Goal: Task Accomplishment & Management: Use online tool/utility

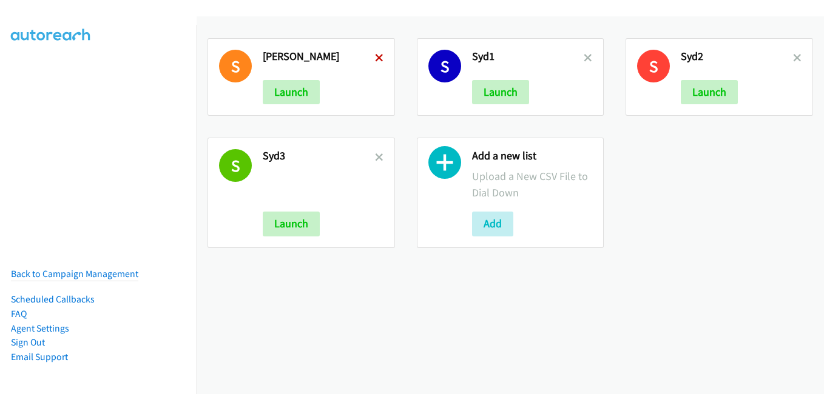
click at [376, 59] on icon at bounding box center [379, 59] width 8 height 8
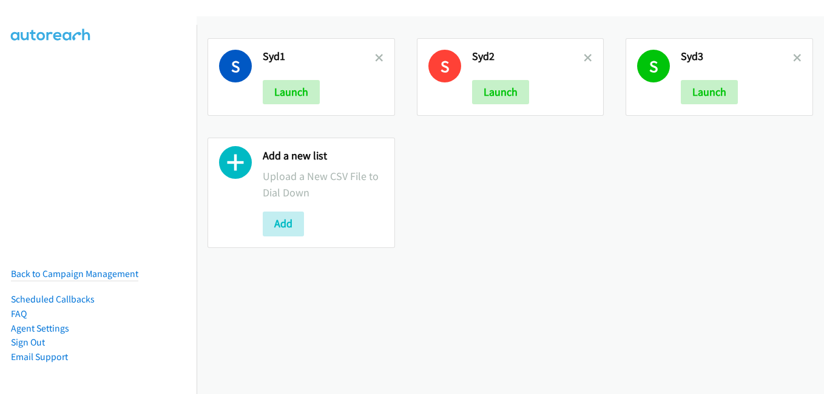
click at [377, 59] on icon at bounding box center [379, 59] width 8 height 8
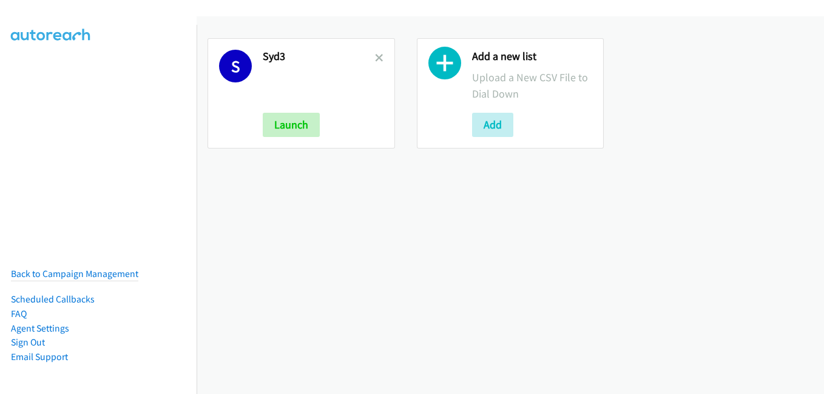
click at [377, 59] on icon at bounding box center [379, 59] width 8 height 8
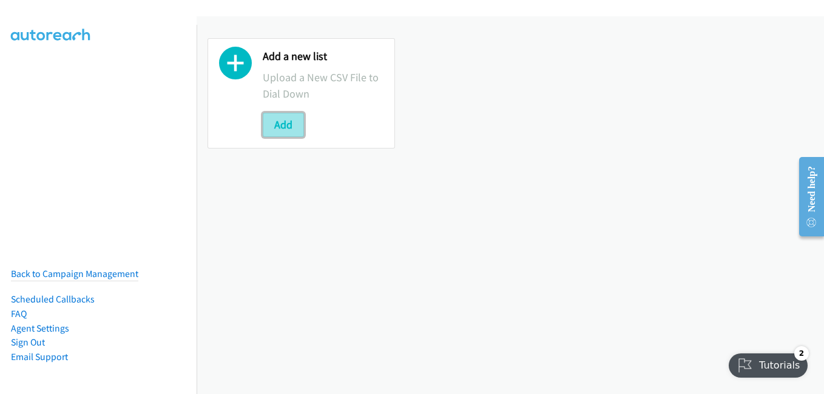
click at [277, 127] on button "Add" at bounding box center [283, 125] width 41 height 24
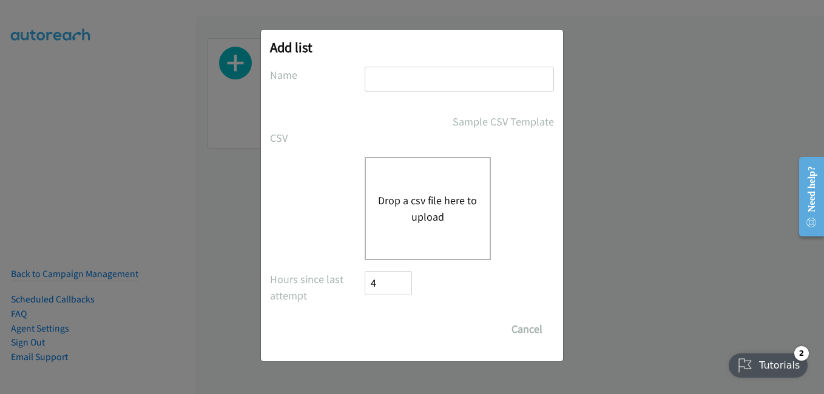
drag, startPoint x: 423, startPoint y: 75, endPoint x: 400, endPoint y: 77, distance: 23.2
click at [423, 75] on input "text" at bounding box center [458, 79] width 189 height 25
type input "adobe"
click at [364, 317] on input "Save List" at bounding box center [375, 323] width 23 height 12
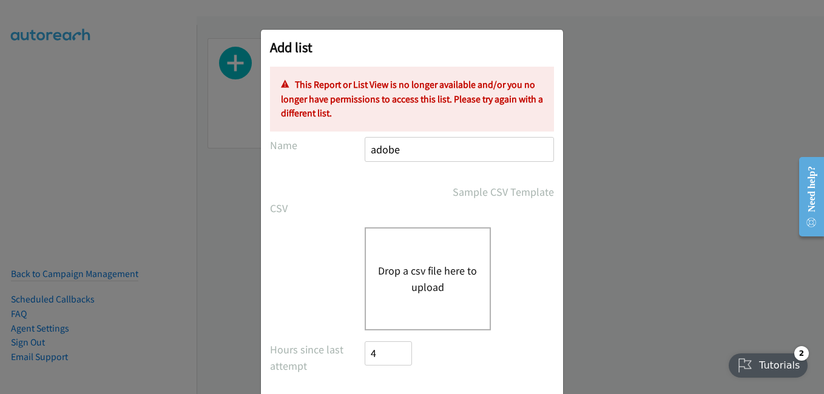
click at [399, 274] on button "Drop a csv file here to upload" at bounding box center [427, 279] width 99 height 33
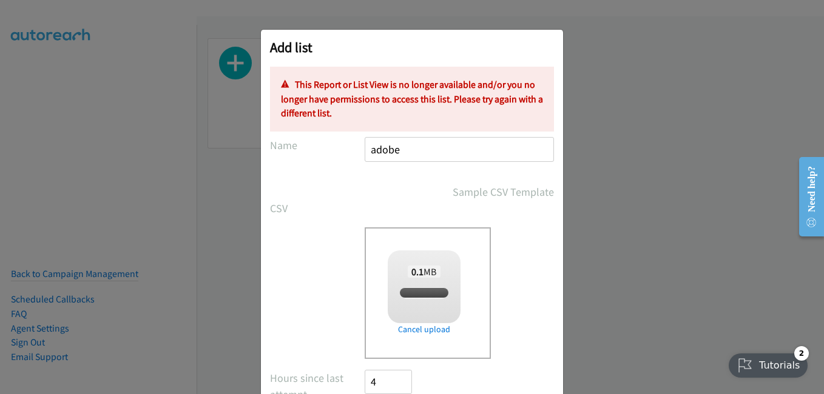
checkbox input "true"
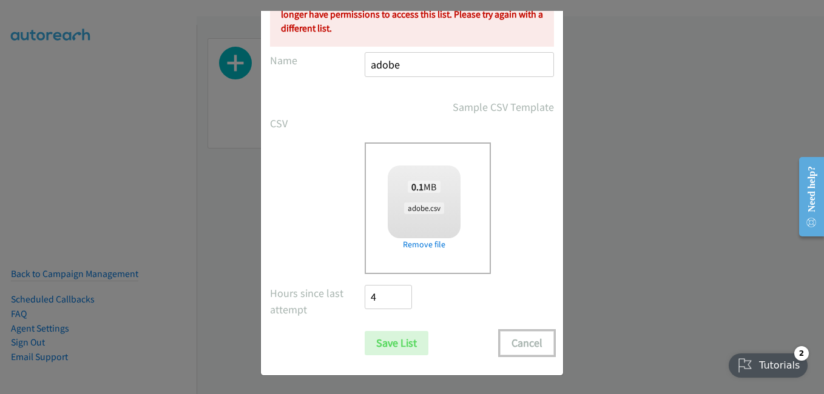
click at [514, 346] on button "Cancel" at bounding box center [527, 343] width 54 height 24
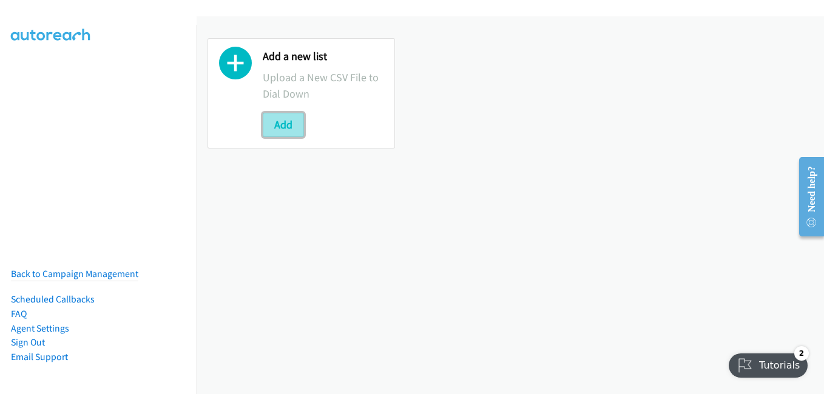
click at [286, 126] on button "Add" at bounding box center [283, 125] width 41 height 24
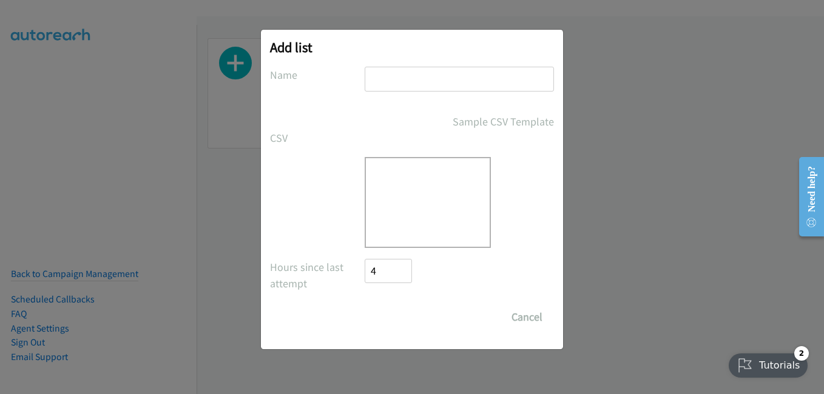
scroll to position [0, 0]
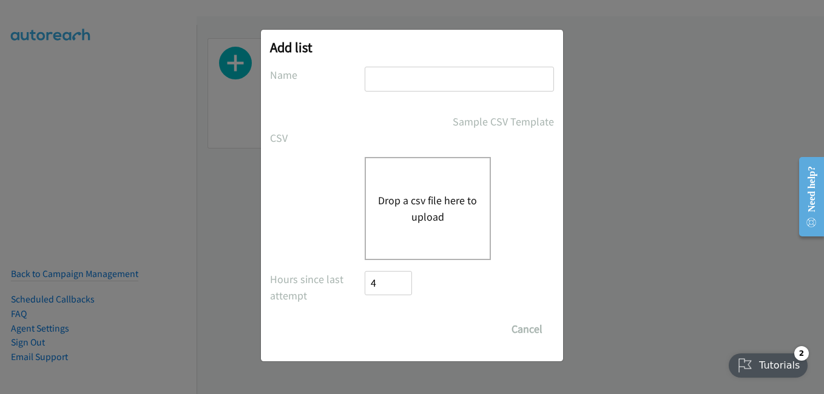
click at [424, 71] on input "text" at bounding box center [458, 79] width 189 height 25
type input "adobe"
click at [435, 176] on div "Drop a csv file here to upload" at bounding box center [427, 208] width 126 height 103
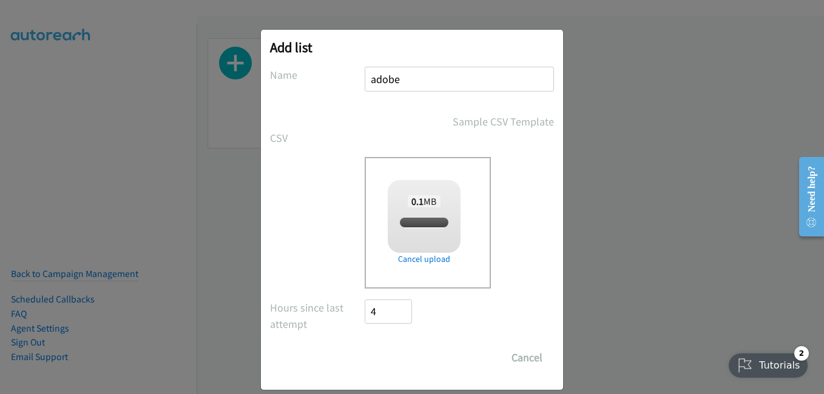
checkbox input "true"
click at [389, 362] on input "Save List" at bounding box center [396, 358] width 64 height 24
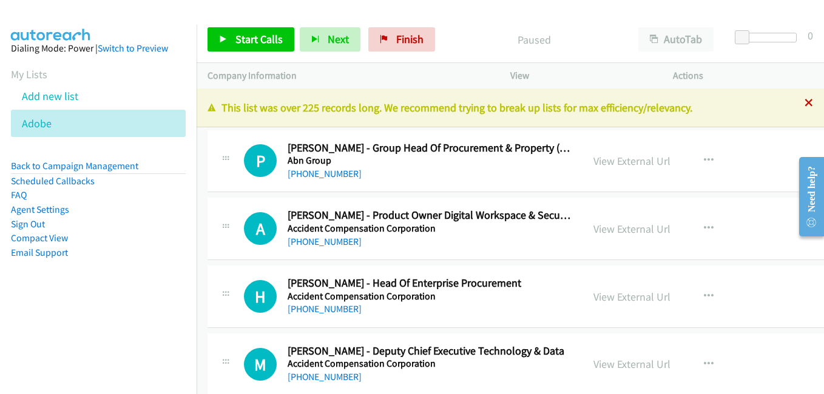
click at [804, 106] on icon at bounding box center [808, 103] width 8 height 8
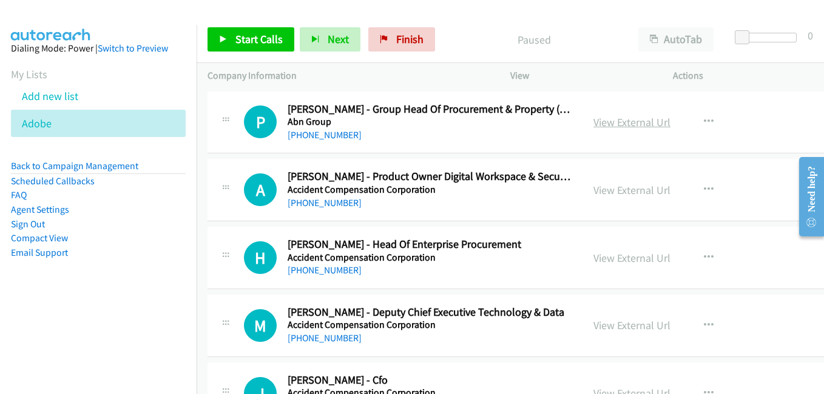
click at [620, 126] on link "View External Url" at bounding box center [631, 122] width 77 height 14
click at [608, 189] on link "View External Url" at bounding box center [631, 190] width 77 height 14
click at [612, 258] on link "View External Url" at bounding box center [631, 258] width 77 height 14
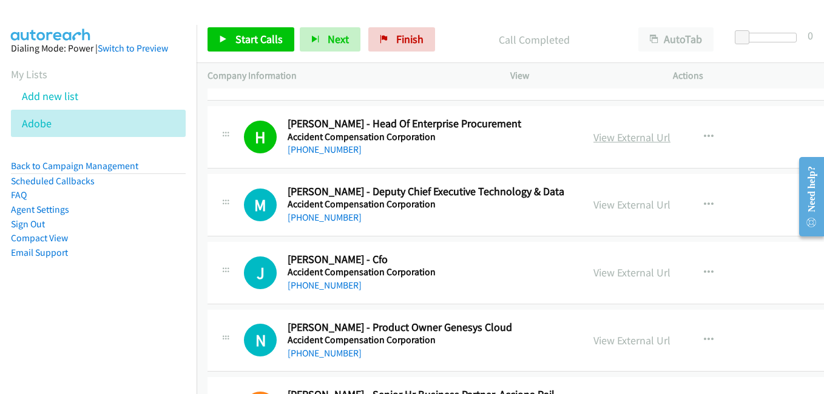
scroll to position [121, 0]
click at [599, 201] on link "View External Url" at bounding box center [631, 204] width 77 height 14
click at [613, 272] on link "View External Url" at bounding box center [631, 272] width 77 height 14
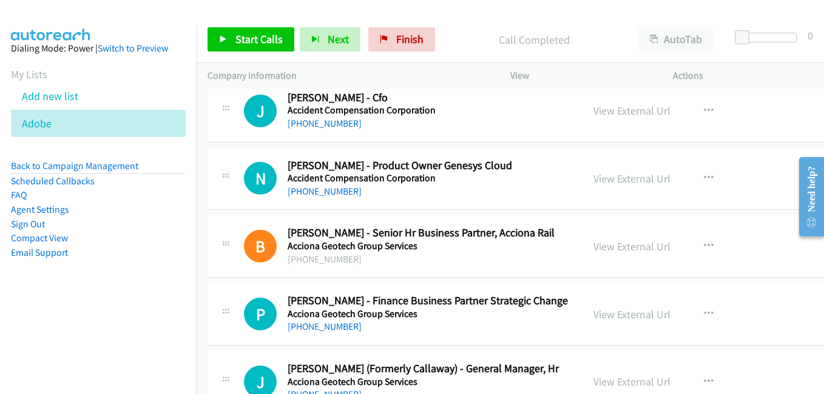
scroll to position [303, 0]
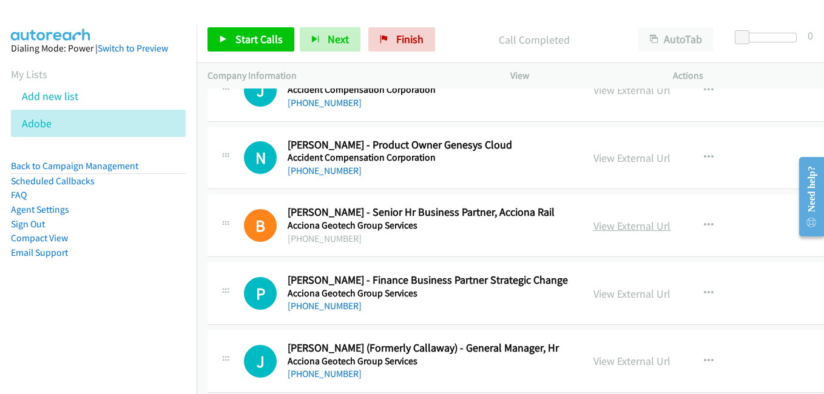
click at [606, 229] on link "View External Url" at bounding box center [631, 226] width 77 height 14
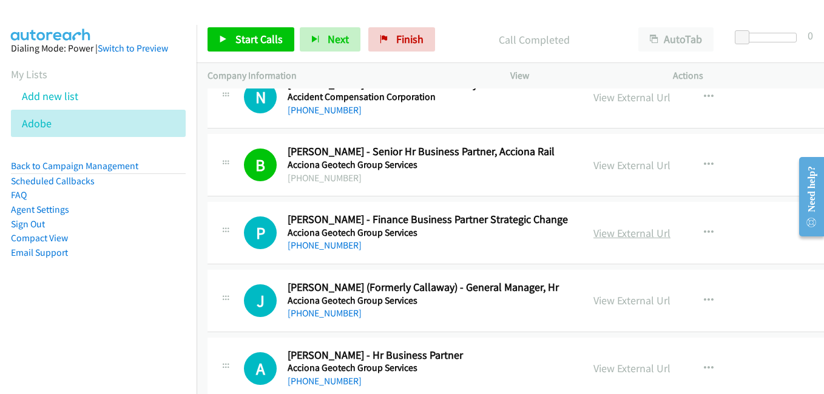
click at [629, 235] on link "View External Url" at bounding box center [631, 233] width 77 height 14
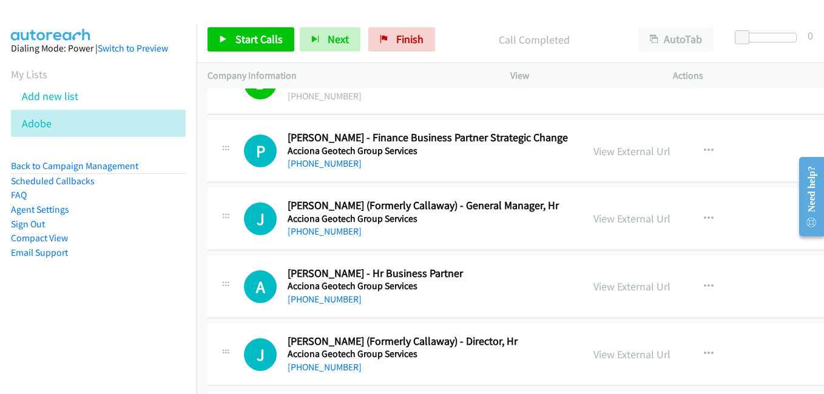
scroll to position [485, 0]
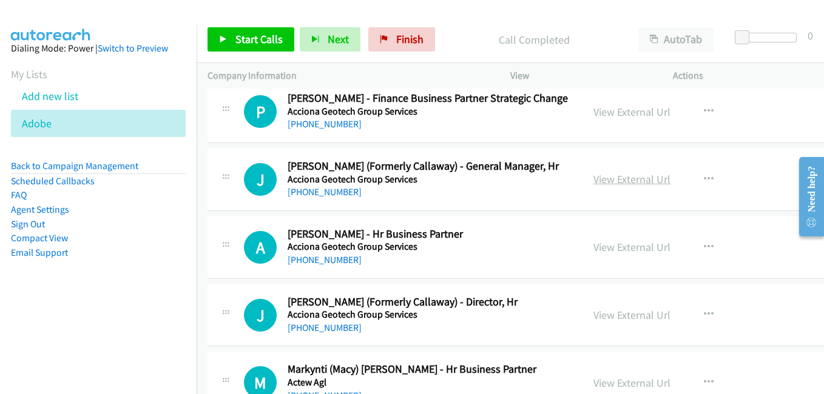
click at [619, 183] on link "View External Url" at bounding box center [631, 179] width 77 height 14
click at [611, 250] on link "View External Url" at bounding box center [631, 247] width 77 height 14
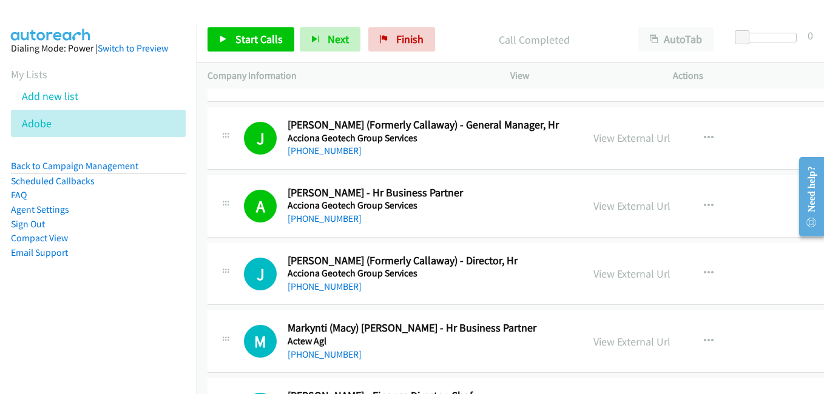
scroll to position [546, 0]
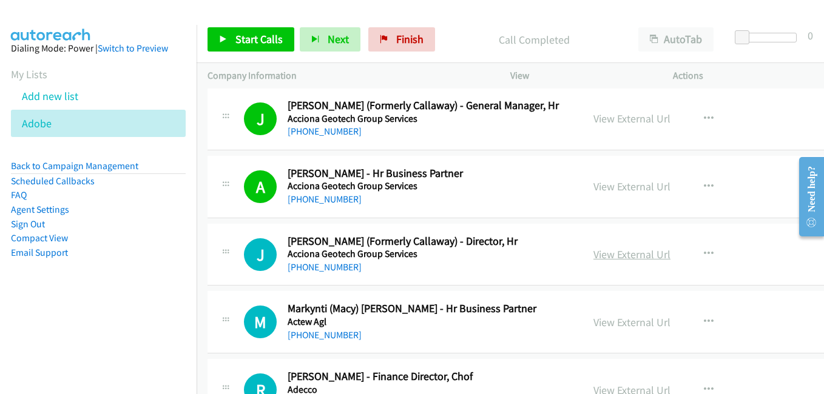
click at [614, 253] on link "View External Url" at bounding box center [631, 254] width 77 height 14
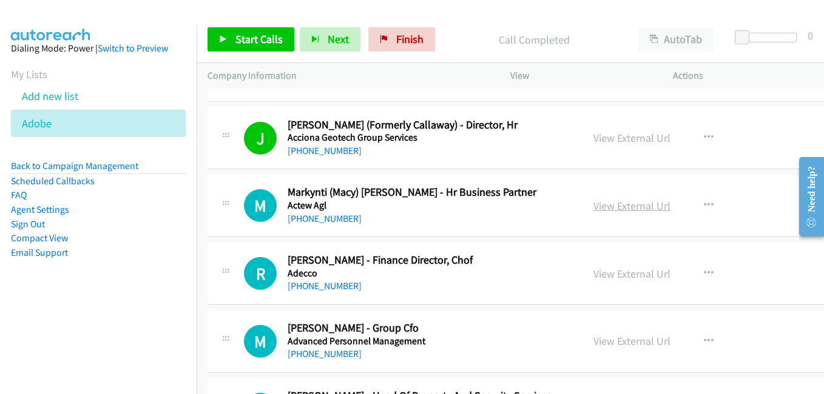
scroll to position [667, 0]
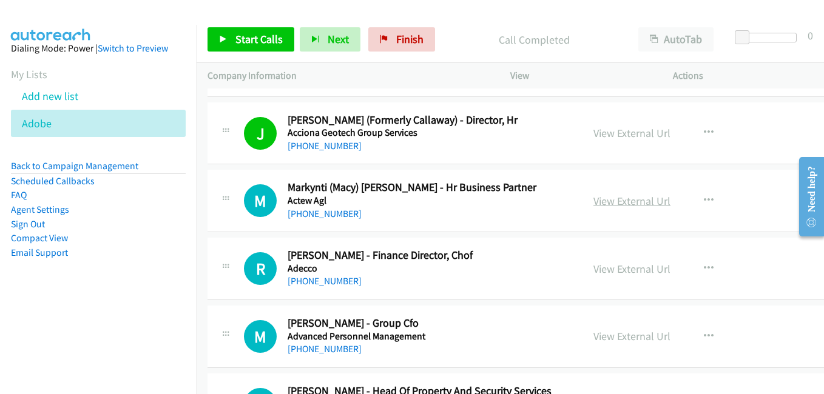
click at [609, 203] on link "View External Url" at bounding box center [631, 201] width 77 height 14
click at [617, 273] on link "View External Url" at bounding box center [631, 269] width 77 height 14
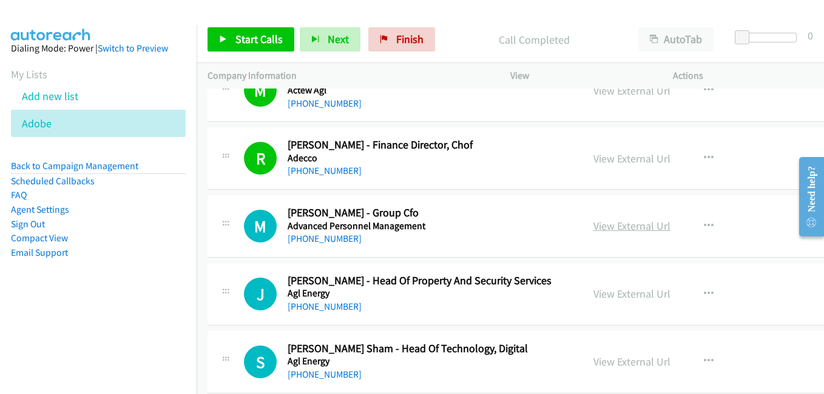
scroll to position [788, 0]
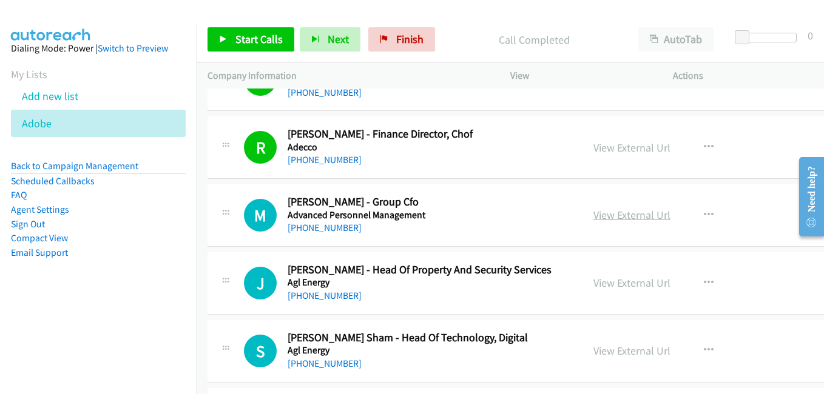
click at [626, 212] on link "View External Url" at bounding box center [631, 215] width 77 height 14
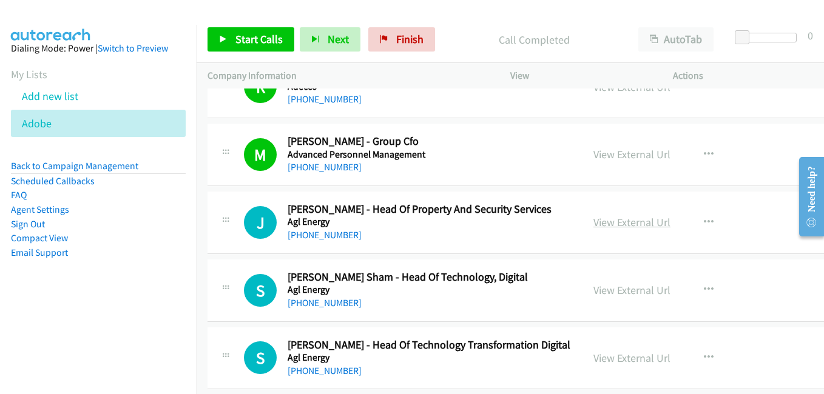
click at [599, 224] on link "View External Url" at bounding box center [631, 222] width 77 height 14
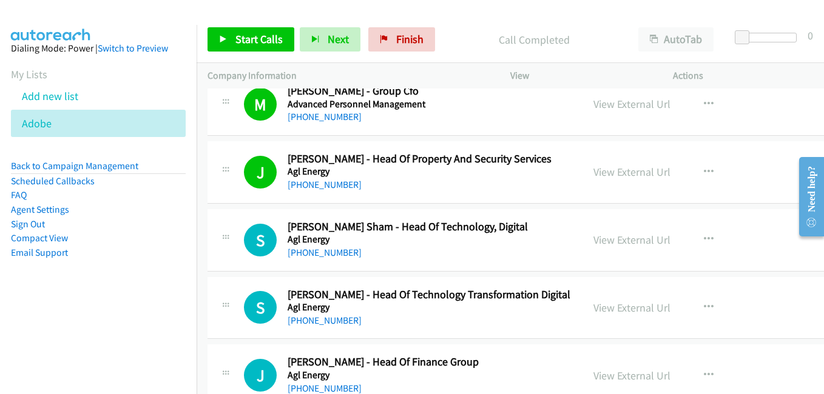
scroll to position [910, 0]
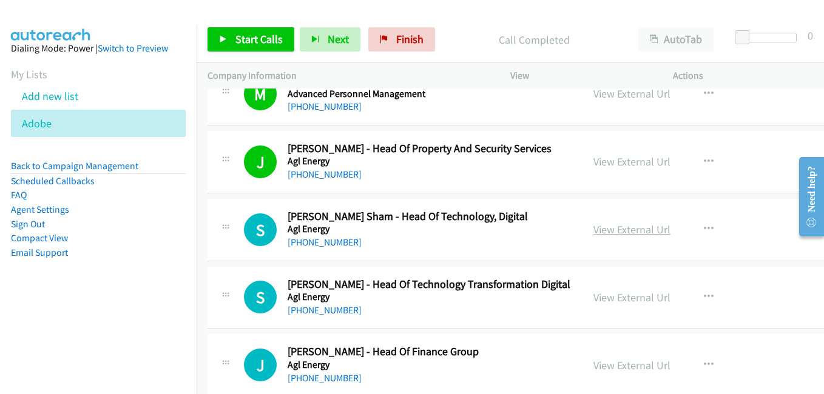
click at [593, 232] on link "View External Url" at bounding box center [631, 230] width 77 height 14
drag, startPoint x: 621, startPoint y: 298, endPoint x: 337, endPoint y: 5, distance: 407.8
click at [601, 299] on link "View External Url" at bounding box center [631, 297] width 77 height 14
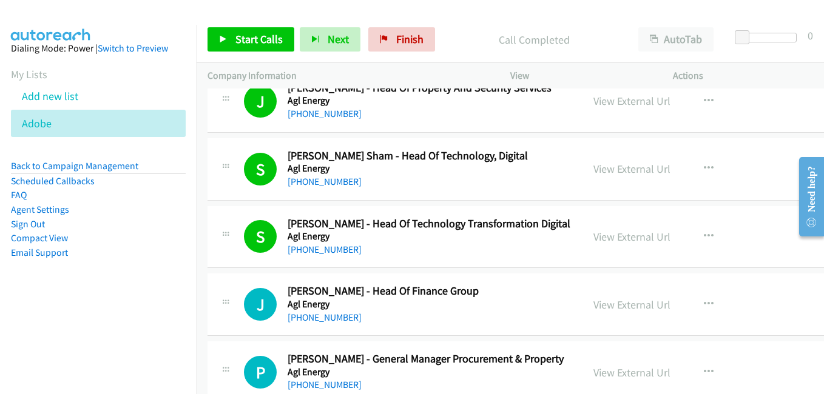
scroll to position [1031, 0]
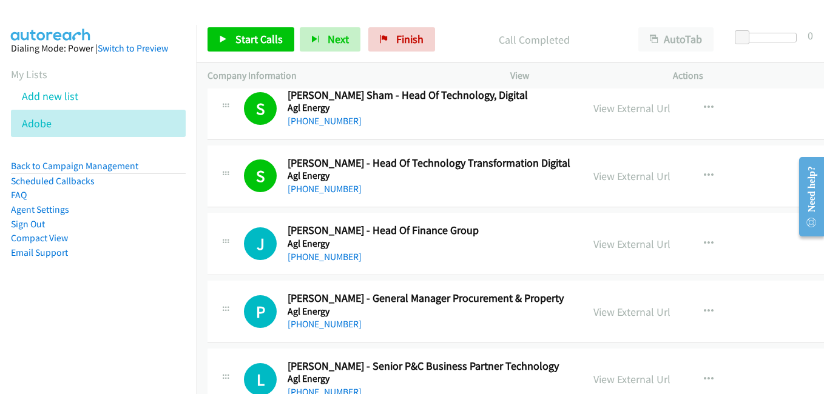
click at [614, 253] on div "View External Url View External Url Schedule/Manage Callback Start Calls Here R…" at bounding box center [681, 244] width 198 height 40
click at [621, 246] on link "View External Url" at bounding box center [631, 244] width 77 height 14
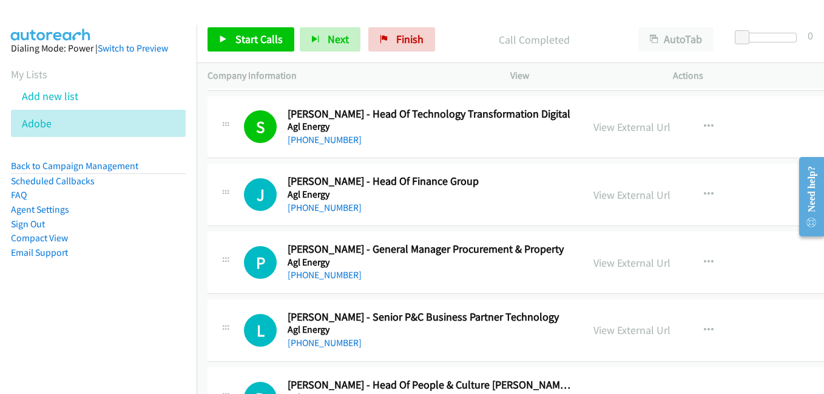
scroll to position [1092, 0]
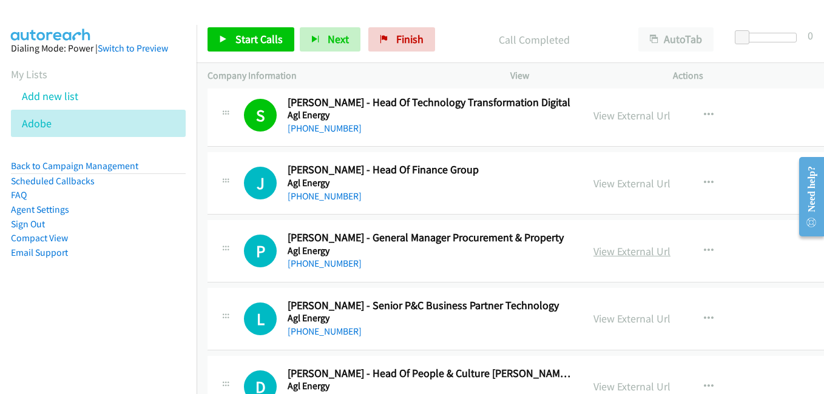
click at [611, 250] on link "View External Url" at bounding box center [631, 251] width 77 height 14
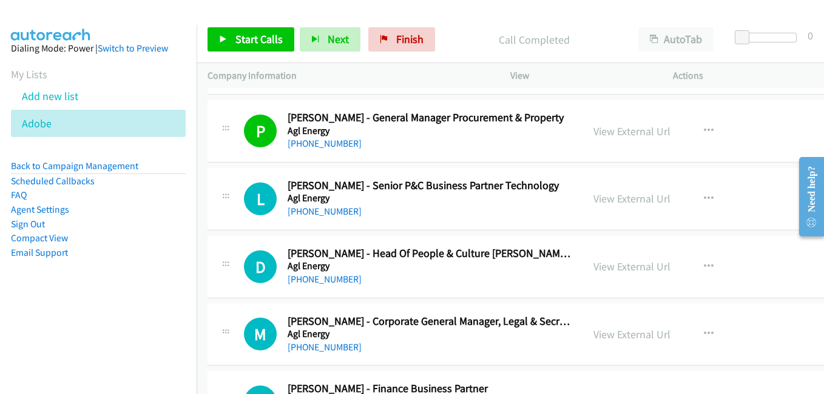
scroll to position [1213, 0]
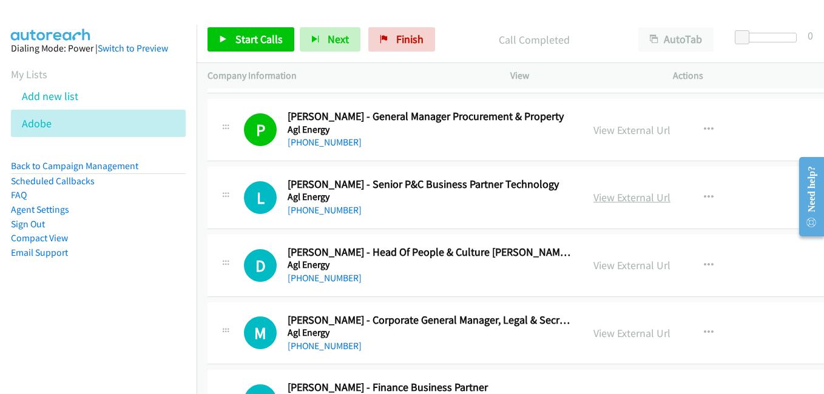
click at [612, 202] on link "View External Url" at bounding box center [631, 197] width 77 height 14
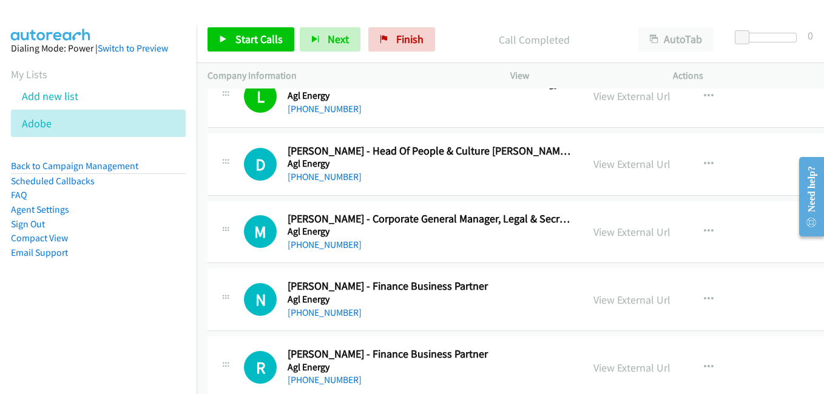
scroll to position [1334, 0]
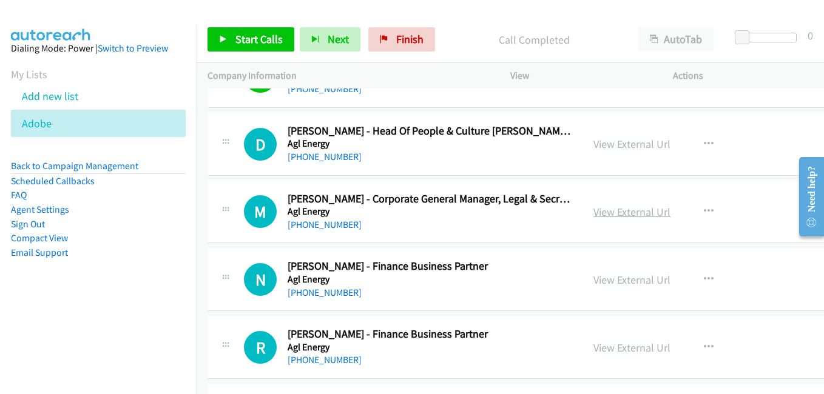
click at [612, 213] on link "View External Url" at bounding box center [631, 212] width 77 height 14
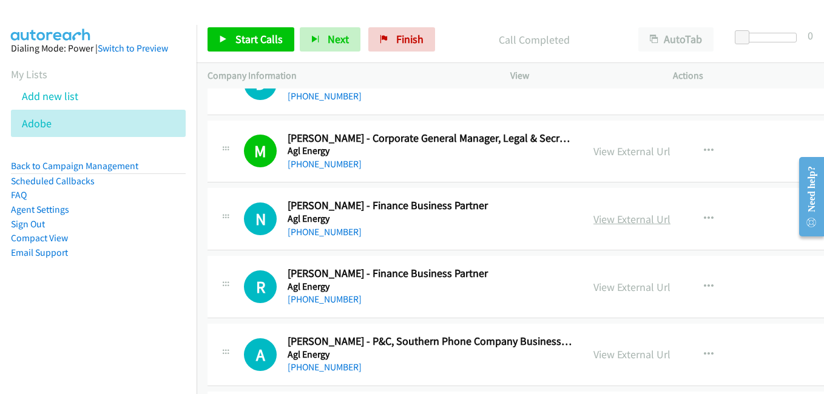
click at [606, 216] on link "View External Url" at bounding box center [631, 219] width 77 height 14
click at [606, 289] on link "View External Url" at bounding box center [631, 287] width 77 height 14
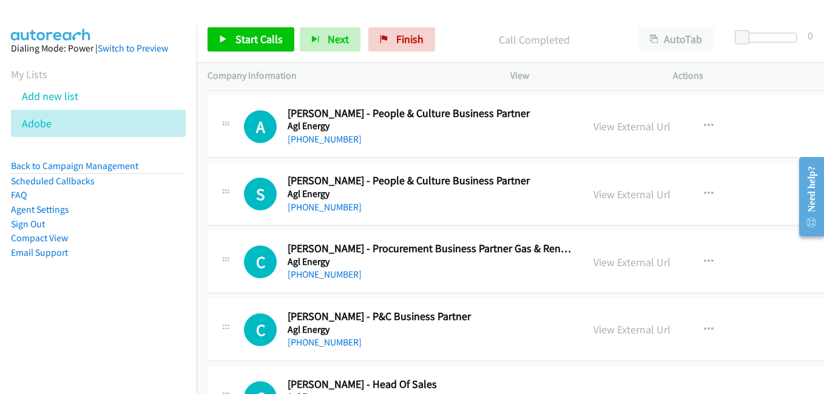
scroll to position [1819, 0]
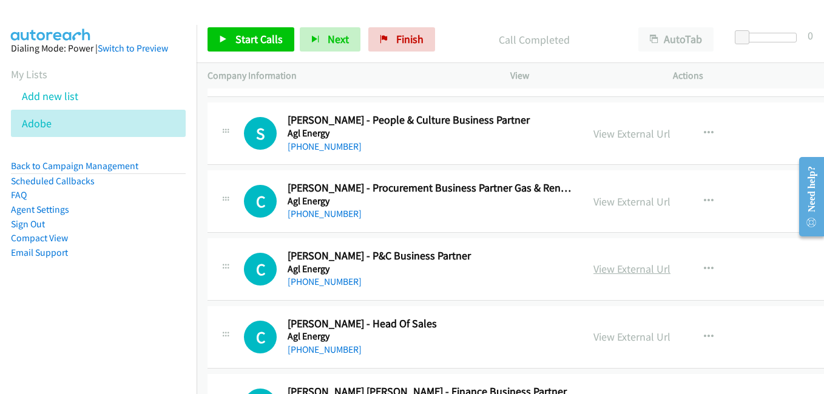
click at [601, 270] on link "View External Url" at bounding box center [631, 269] width 77 height 14
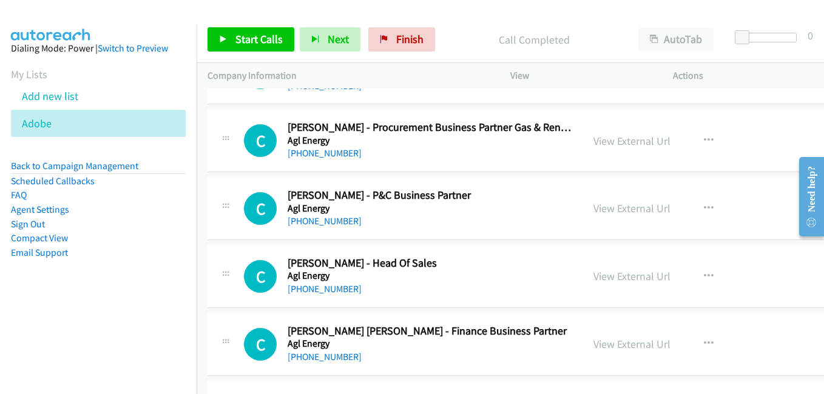
scroll to position [1941, 0]
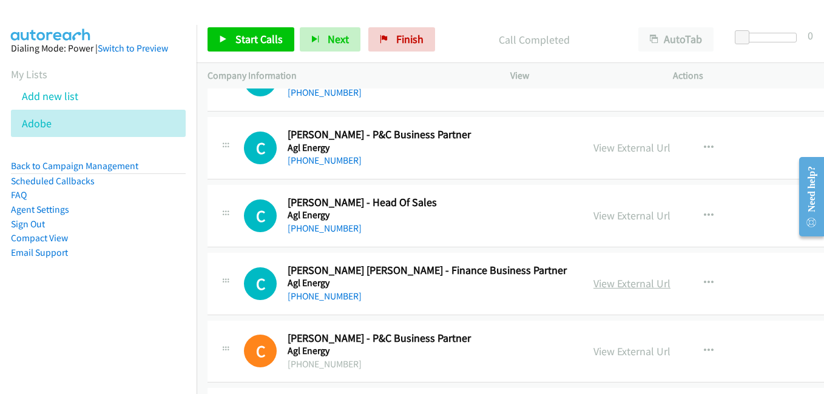
click at [599, 284] on link "View External Url" at bounding box center [631, 284] width 77 height 14
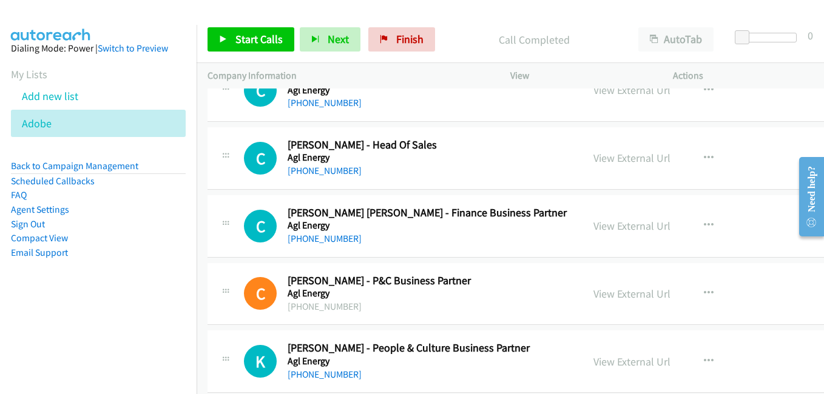
scroll to position [2001, 0]
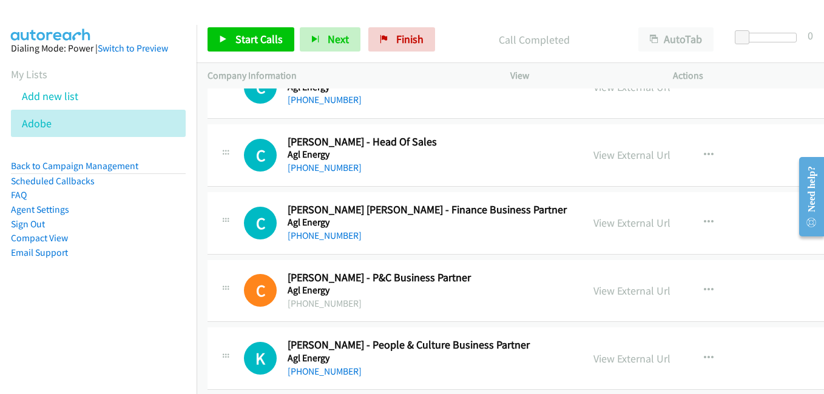
drag, startPoint x: 624, startPoint y: 292, endPoint x: 375, endPoint y: 166, distance: 278.5
click at [624, 292] on link "View External Url" at bounding box center [631, 291] width 77 height 14
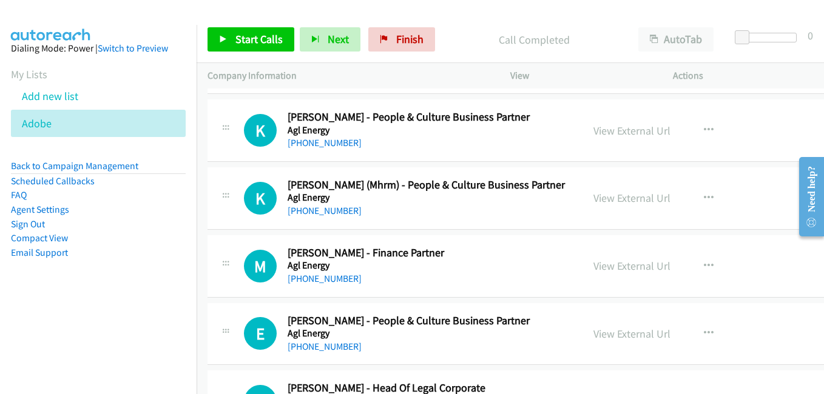
scroll to position [2304, 0]
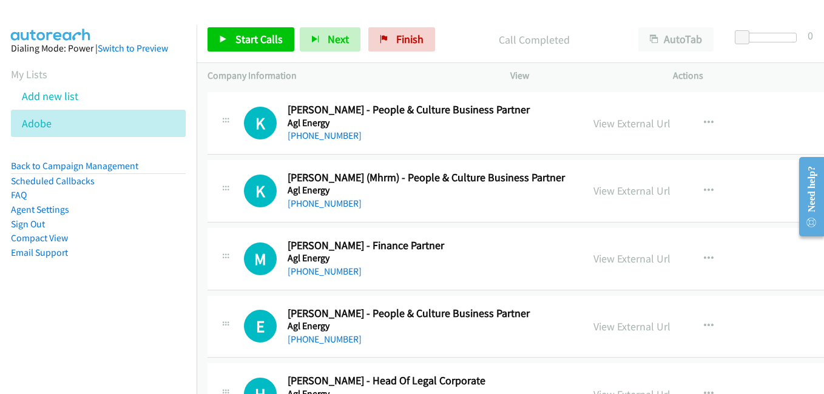
drag, startPoint x: 605, startPoint y: 263, endPoint x: 559, endPoint y: 250, distance: 48.2
click at [605, 263] on link "View External Url" at bounding box center [631, 259] width 77 height 14
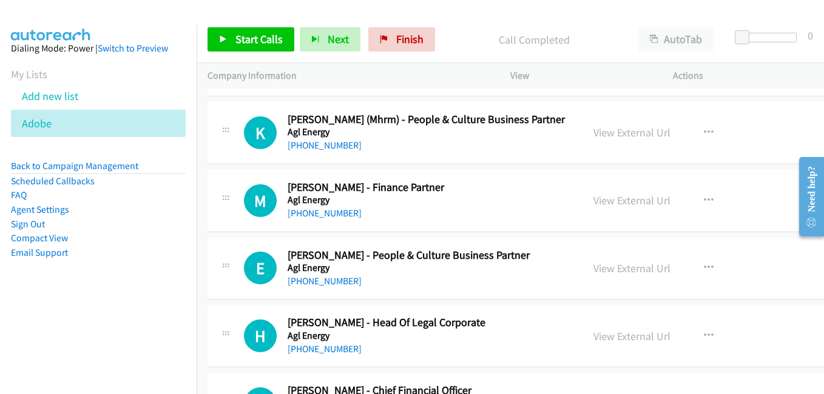
scroll to position [2365, 0]
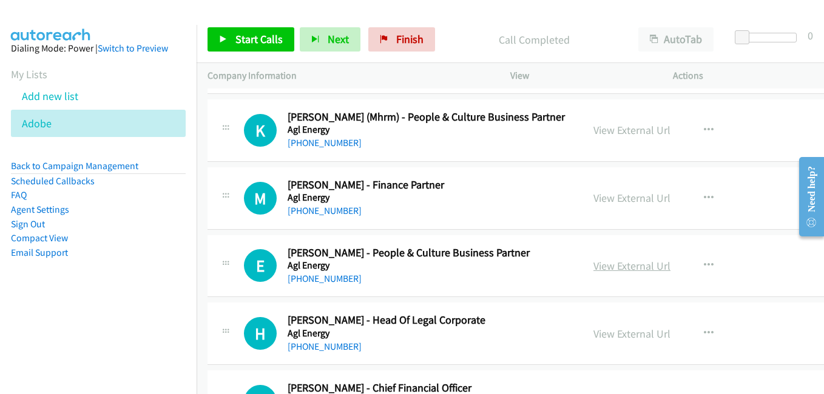
click at [604, 270] on link "View External Url" at bounding box center [631, 266] width 77 height 14
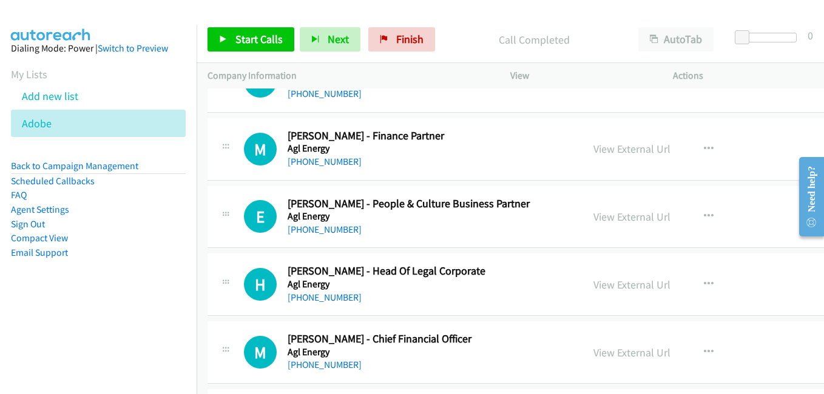
scroll to position [2426, 0]
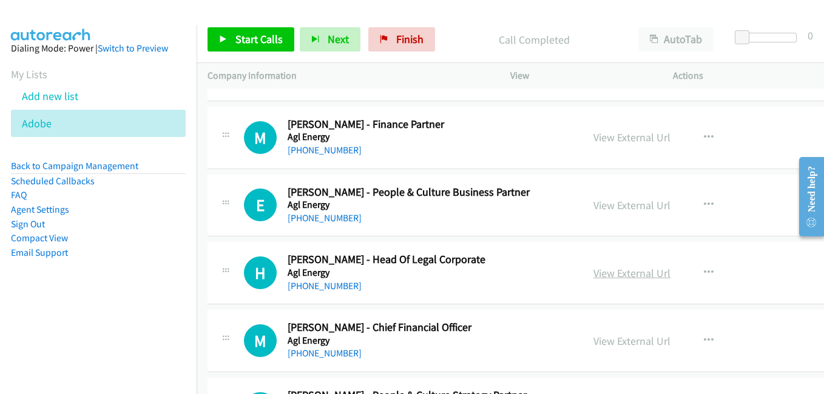
click at [631, 277] on link "View External Url" at bounding box center [631, 273] width 77 height 14
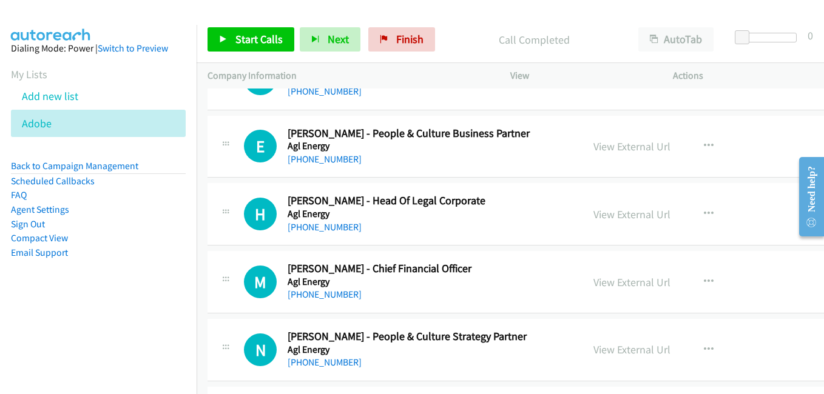
scroll to position [2486, 0]
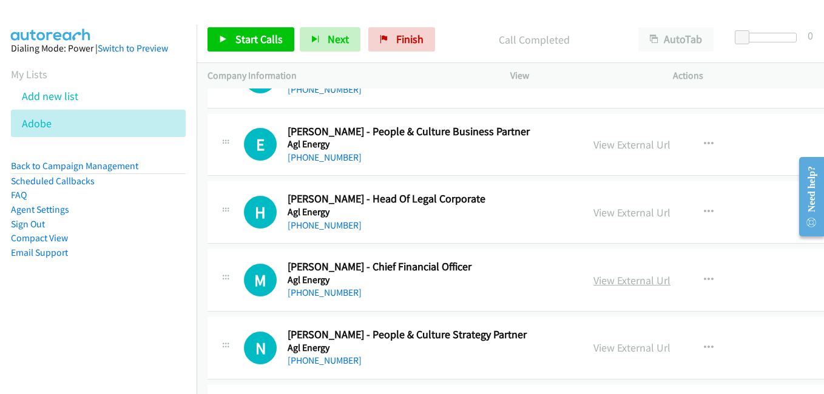
click at [614, 275] on link "View External Url" at bounding box center [631, 280] width 77 height 14
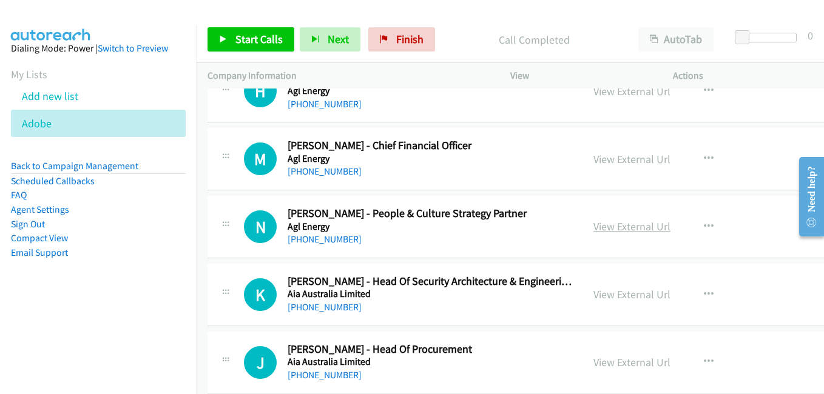
drag, startPoint x: 618, startPoint y: 232, endPoint x: 587, endPoint y: 223, distance: 32.2
click at [618, 232] on link "View External Url" at bounding box center [631, 227] width 77 height 14
click at [642, 297] on link "View External Url" at bounding box center [631, 294] width 77 height 14
click at [609, 361] on link "View External Url" at bounding box center [631, 362] width 77 height 14
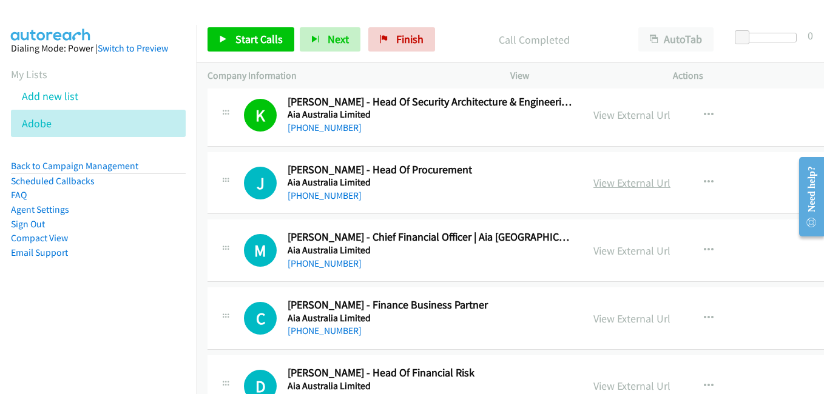
scroll to position [2790, 0]
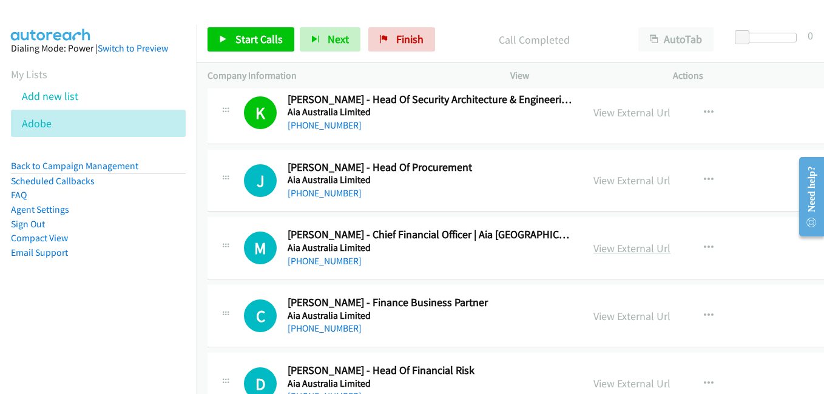
click at [612, 249] on link "View External Url" at bounding box center [631, 248] width 77 height 14
click at [611, 319] on link "View External Url" at bounding box center [631, 316] width 77 height 14
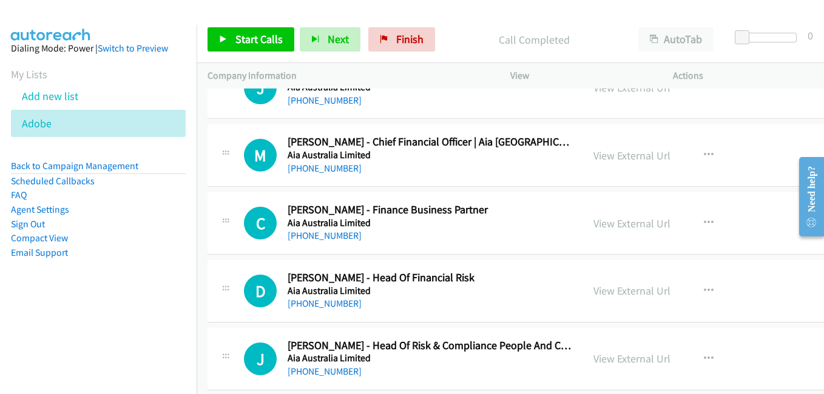
scroll to position [2911, 0]
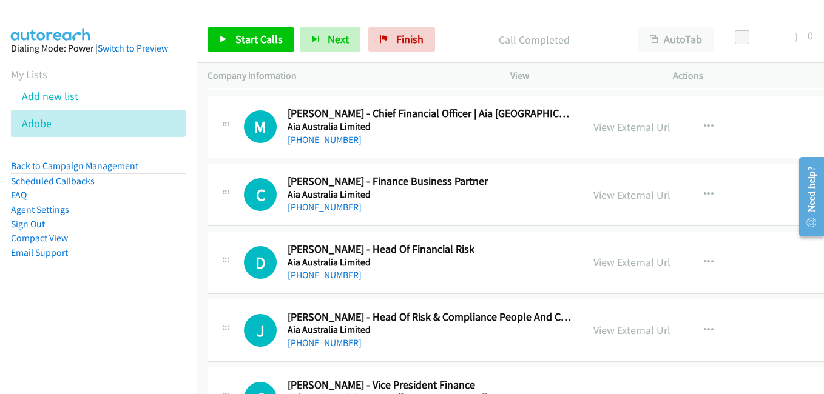
drag, startPoint x: 632, startPoint y: 269, endPoint x: 593, endPoint y: 260, distance: 39.9
click at [632, 269] on link "View External Url" at bounding box center [631, 262] width 77 height 14
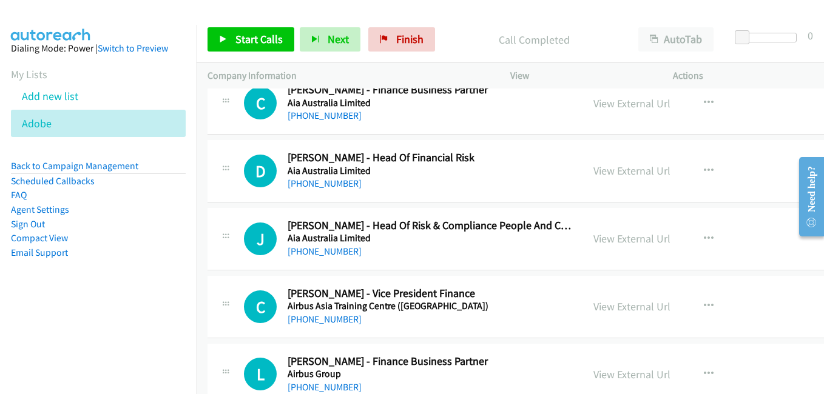
scroll to position [3032, 0]
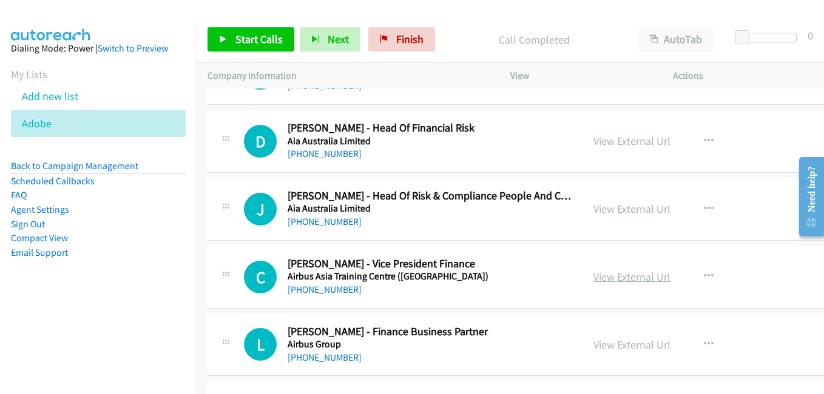
click at [616, 274] on link "View External Url" at bounding box center [631, 277] width 77 height 14
drag, startPoint x: 619, startPoint y: 344, endPoint x: 725, endPoint y: 383, distance: 113.6
click at [619, 344] on link "View External Url" at bounding box center [631, 345] width 77 height 14
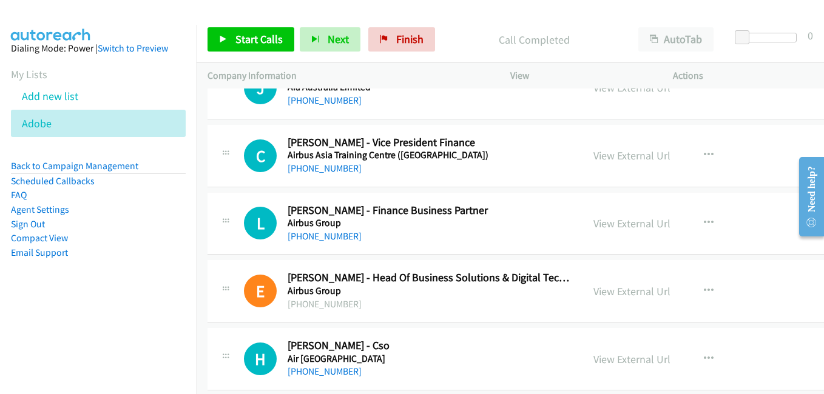
click at [600, 297] on link "View External Url" at bounding box center [631, 291] width 77 height 14
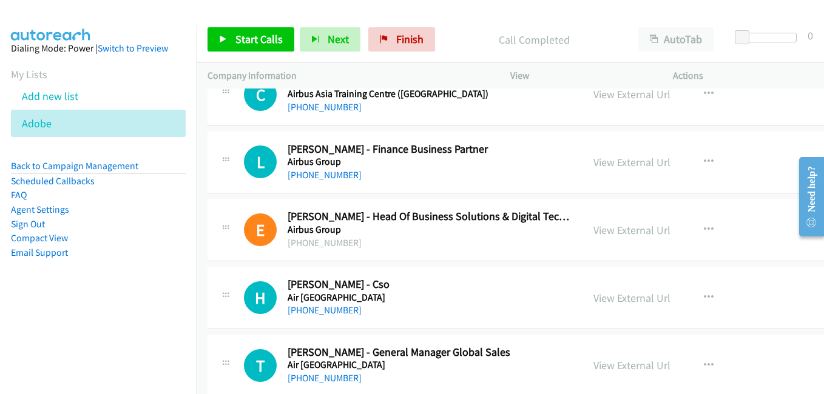
scroll to position [3275, 0]
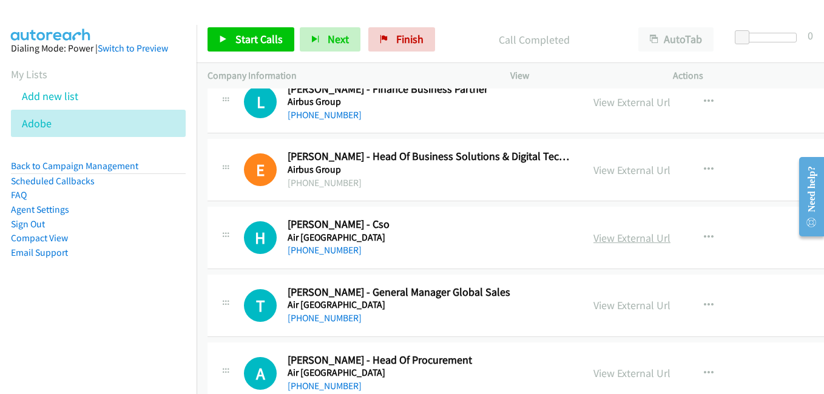
click at [623, 243] on link "View External Url" at bounding box center [631, 238] width 77 height 14
drag, startPoint x: 620, startPoint y: 301, endPoint x: 562, endPoint y: 285, distance: 60.3
click at [620, 301] on link "View External Url" at bounding box center [631, 305] width 77 height 14
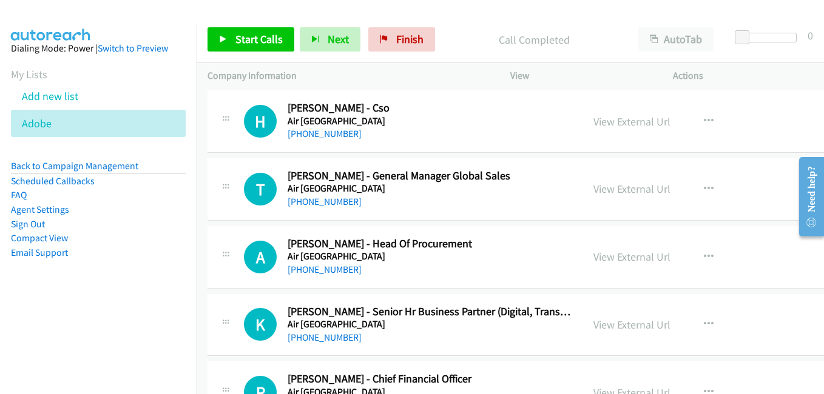
scroll to position [3396, 0]
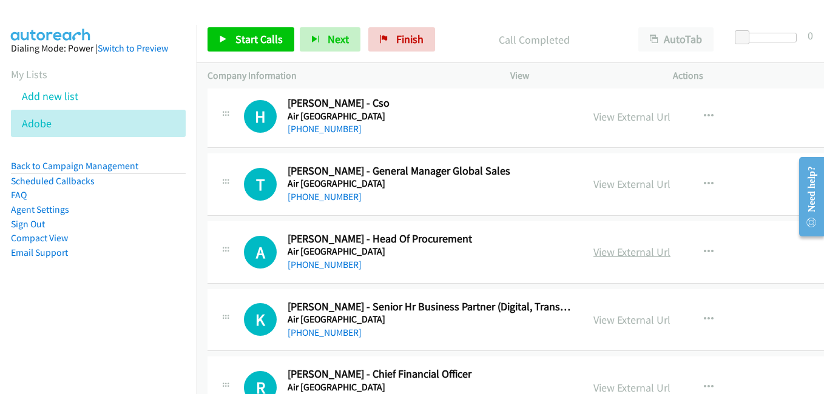
click at [613, 256] on link "View External Url" at bounding box center [631, 252] width 77 height 14
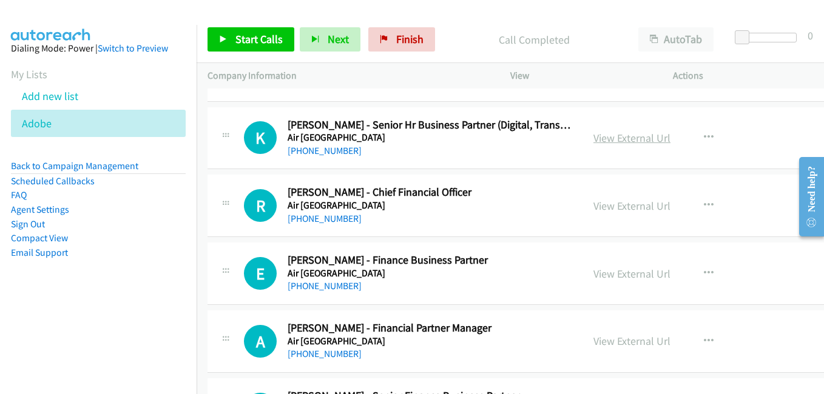
click at [621, 138] on link "View External Url" at bounding box center [631, 138] width 77 height 14
drag, startPoint x: 603, startPoint y: 272, endPoint x: 673, endPoint y: 272, distance: 69.1
click at [603, 272] on link "View External Url" at bounding box center [631, 274] width 77 height 14
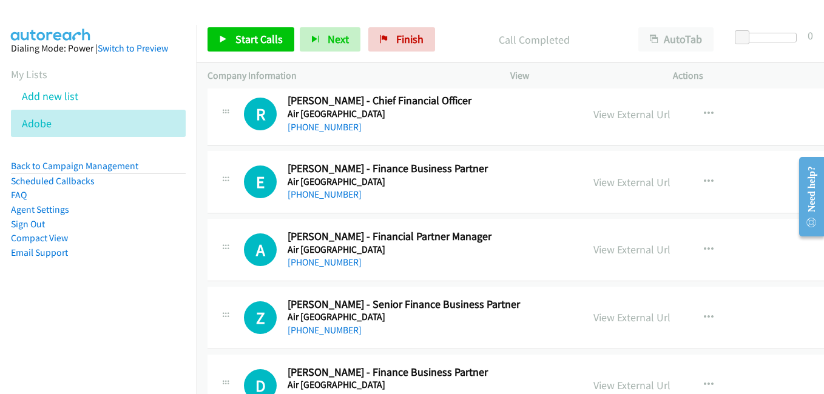
scroll to position [3699, 0]
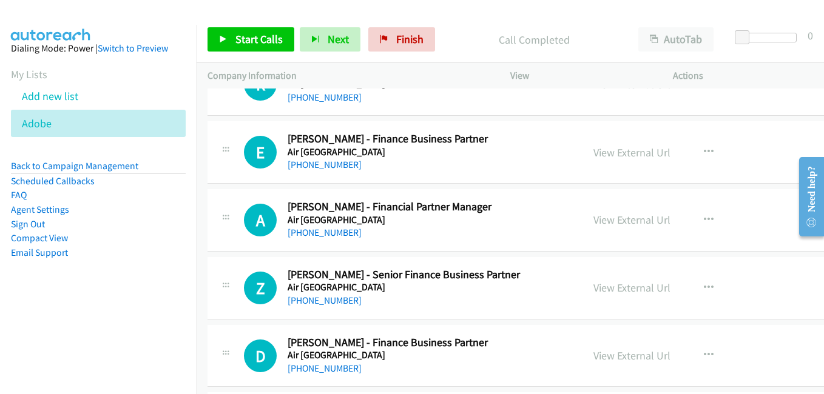
drag, startPoint x: 612, startPoint y: 223, endPoint x: 183, endPoint y: 36, distance: 468.5
click at [612, 223] on link "View External Url" at bounding box center [631, 220] width 77 height 14
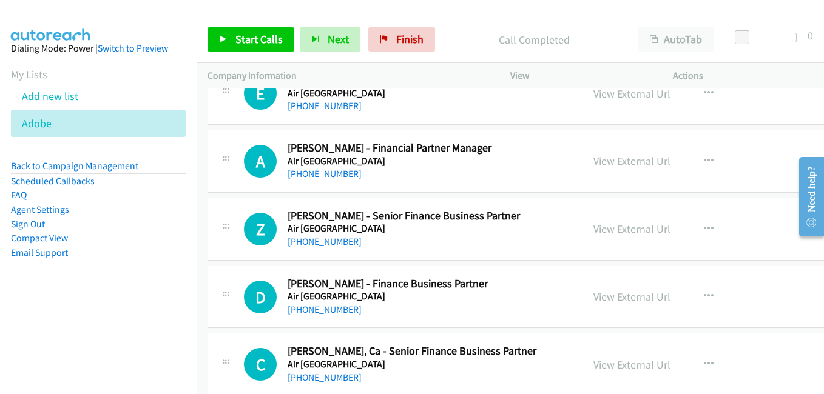
scroll to position [3760, 0]
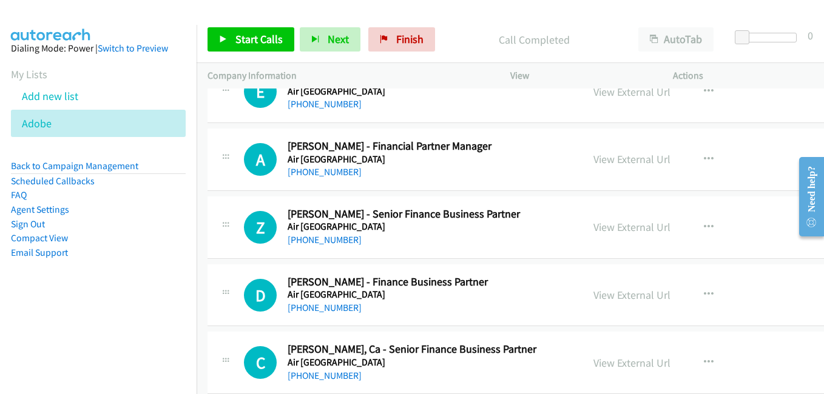
click at [617, 225] on link "View External Url" at bounding box center [631, 227] width 77 height 14
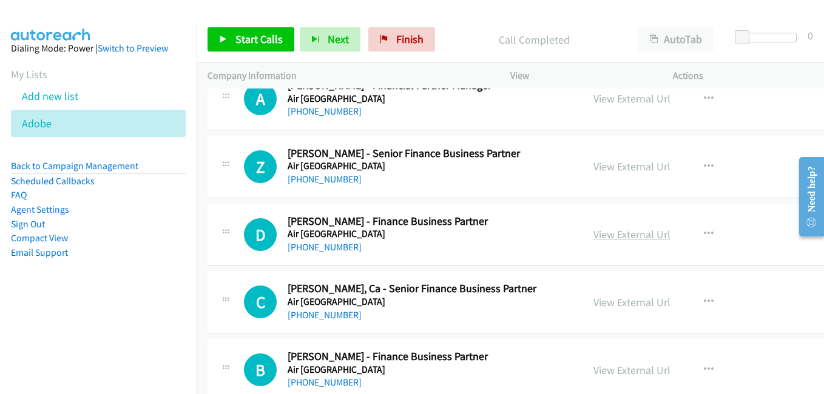
click at [633, 235] on link "View External Url" at bounding box center [631, 234] width 77 height 14
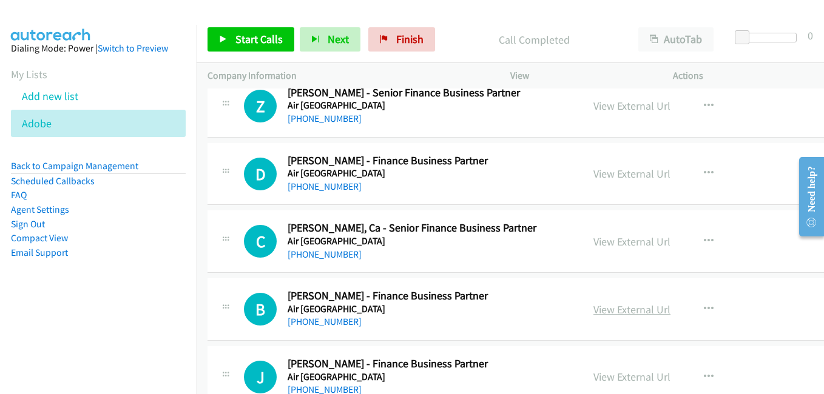
drag, startPoint x: 617, startPoint y: 243, endPoint x: 623, endPoint y: 307, distance: 65.2
click at [623, 240] on link "View External Url" at bounding box center [631, 242] width 77 height 14
click at [602, 314] on link "View External Url" at bounding box center [631, 310] width 77 height 14
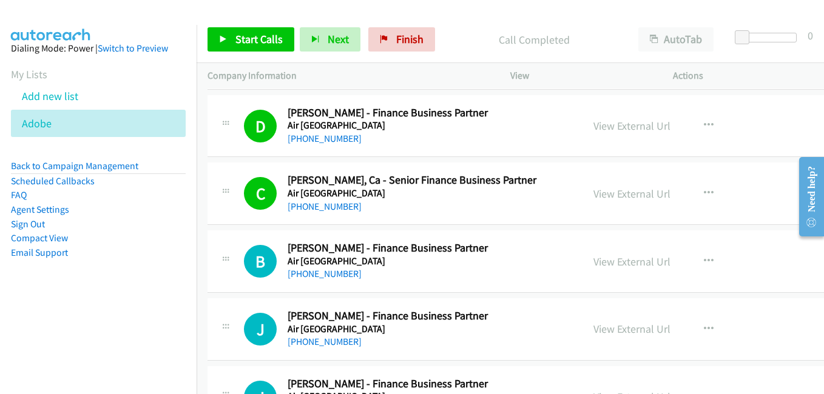
scroll to position [4002, 0]
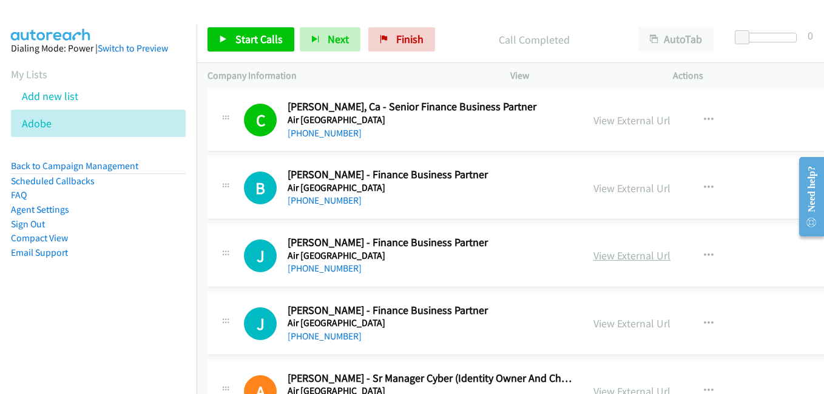
click at [617, 258] on link "View External Url" at bounding box center [631, 256] width 77 height 14
click at [607, 329] on link "View External Url" at bounding box center [631, 324] width 77 height 14
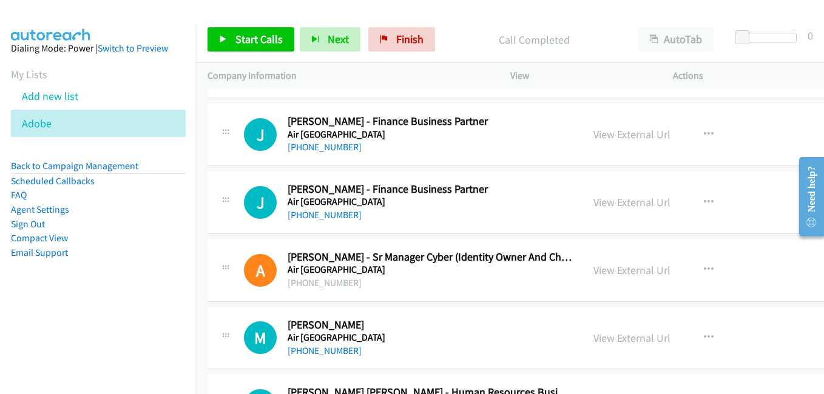
scroll to position [4184, 0]
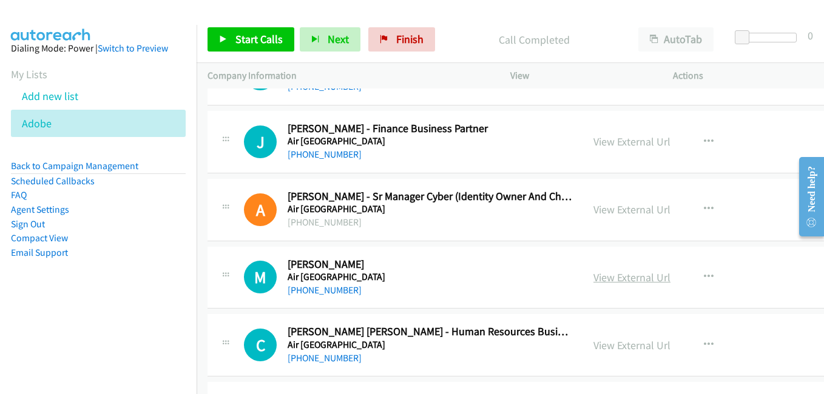
click at [617, 277] on link "View External Url" at bounding box center [631, 277] width 77 height 14
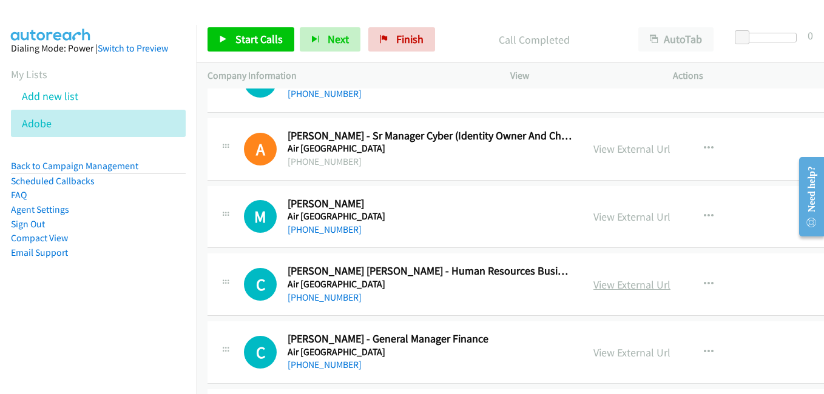
click at [626, 284] on link "View External Url" at bounding box center [631, 285] width 77 height 14
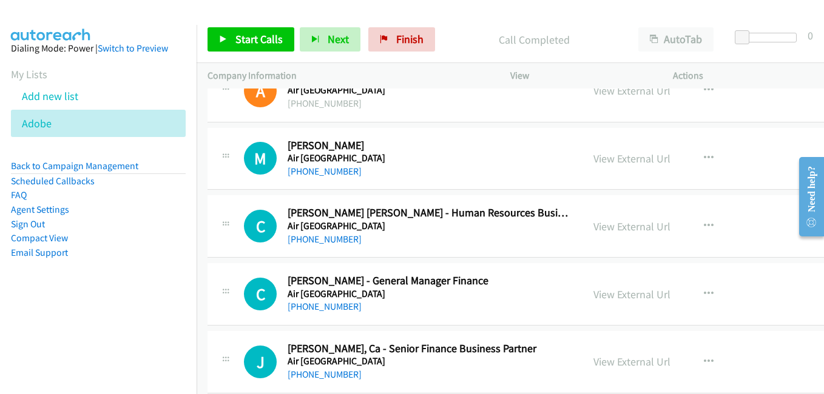
scroll to position [4366, 0]
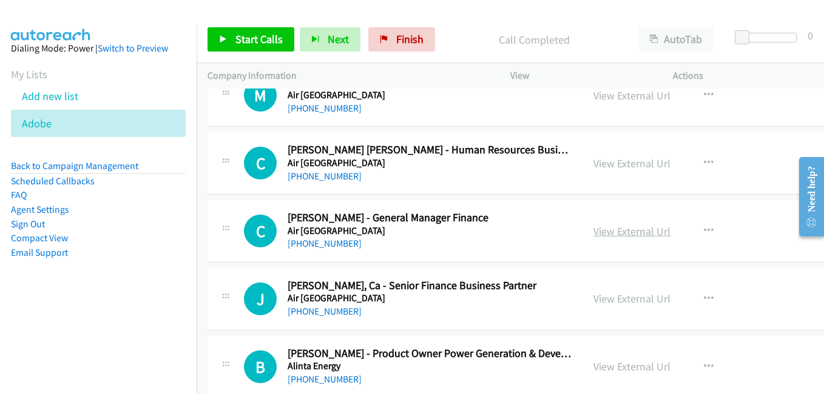
click at [618, 230] on link "View External Url" at bounding box center [631, 231] width 77 height 14
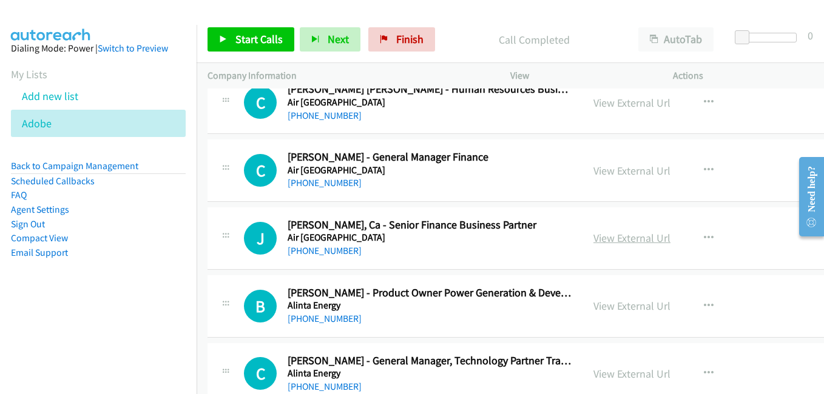
click at [637, 243] on link "View External Url" at bounding box center [631, 238] width 77 height 14
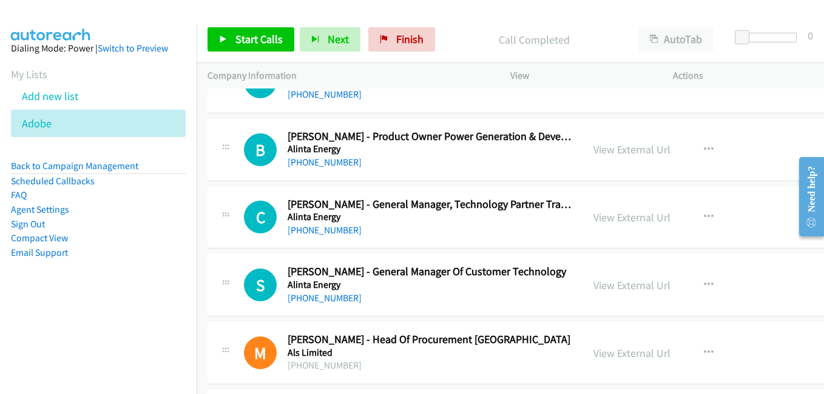
scroll to position [4609, 0]
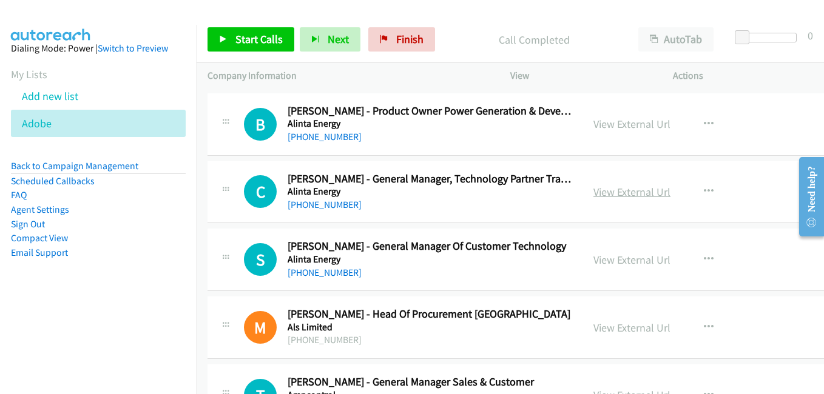
click at [609, 191] on link "View External Url" at bounding box center [631, 192] width 77 height 14
click at [596, 260] on link "View External Url" at bounding box center [631, 260] width 77 height 14
click at [613, 330] on link "View External Url" at bounding box center [631, 328] width 77 height 14
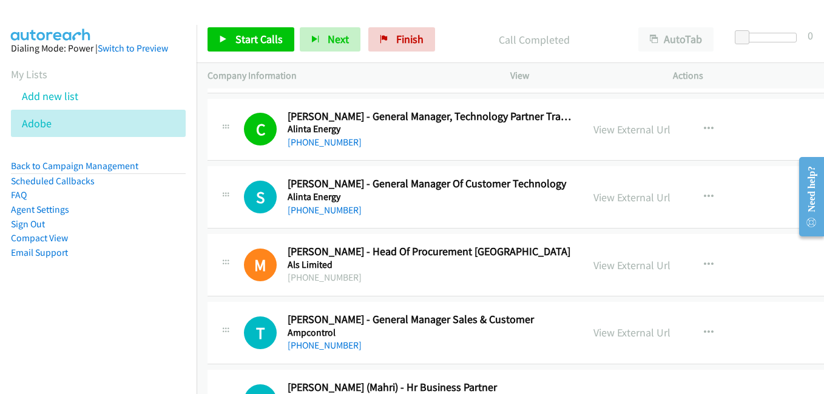
scroll to position [4730, 0]
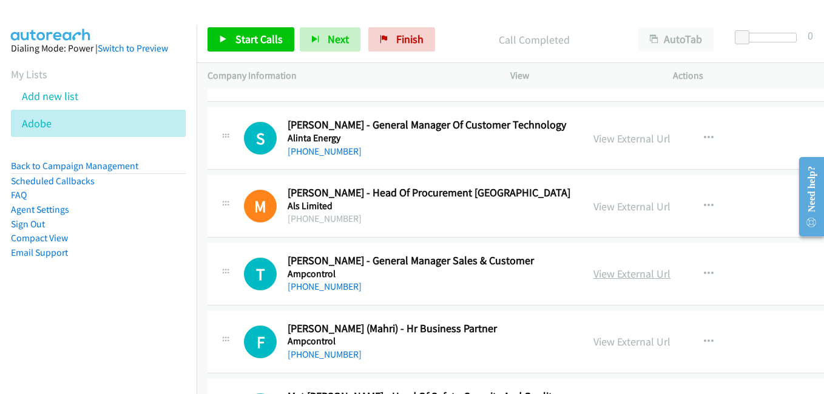
click at [615, 274] on link "View External Url" at bounding box center [631, 274] width 77 height 14
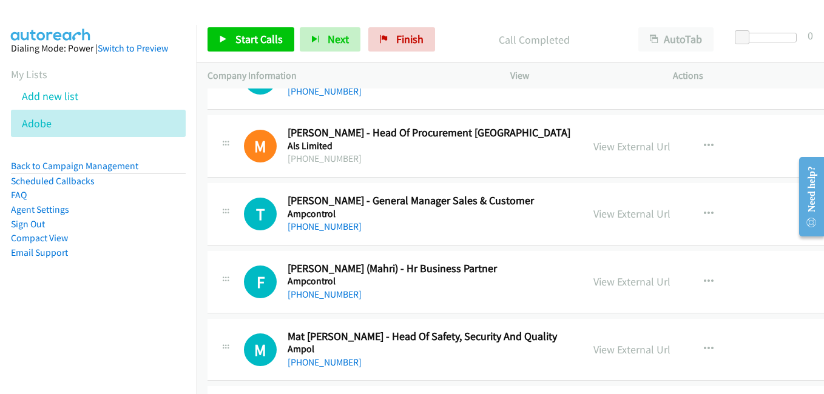
scroll to position [4791, 0]
drag, startPoint x: 617, startPoint y: 280, endPoint x: 623, endPoint y: 286, distance: 8.2
click at [623, 278] on link "View External Url" at bounding box center [631, 281] width 77 height 14
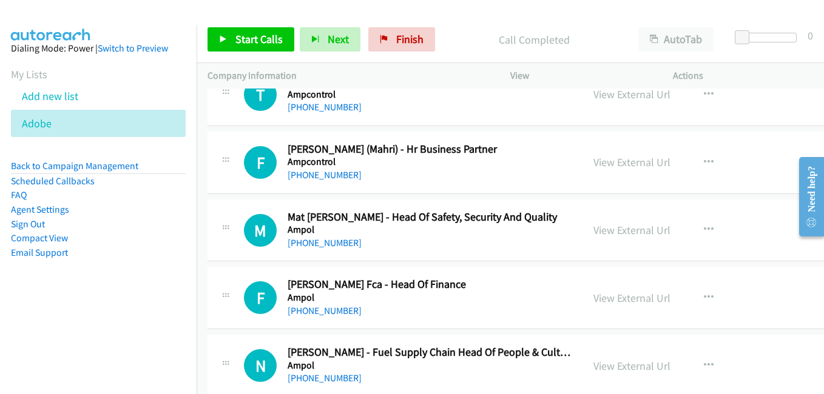
scroll to position [4912, 0]
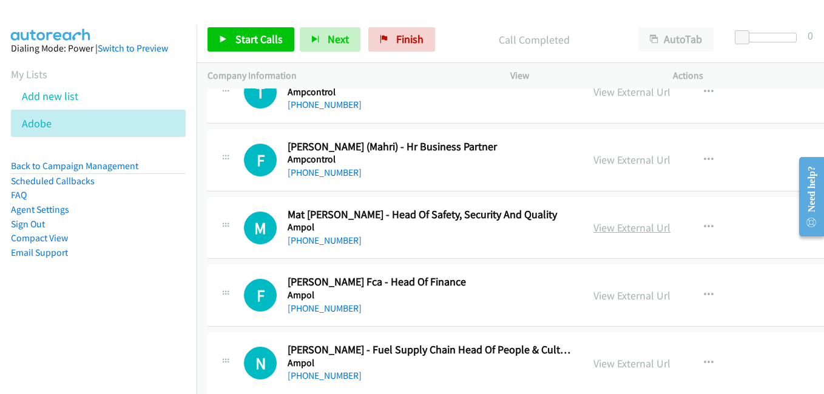
click at [605, 228] on link "View External Url" at bounding box center [631, 228] width 77 height 14
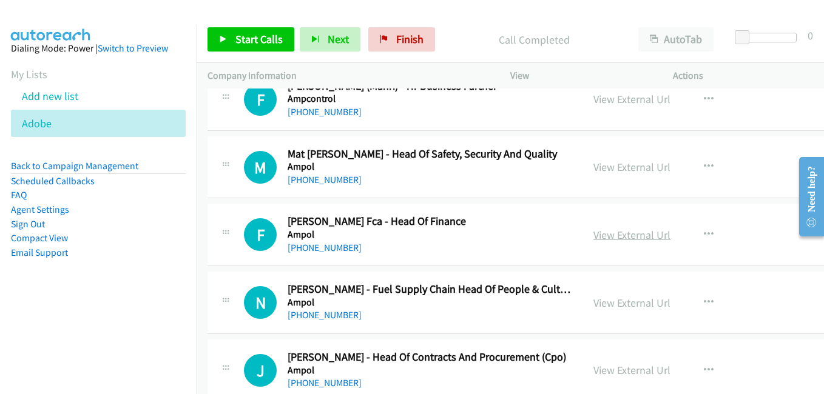
click at [625, 238] on link "View External Url" at bounding box center [631, 235] width 77 height 14
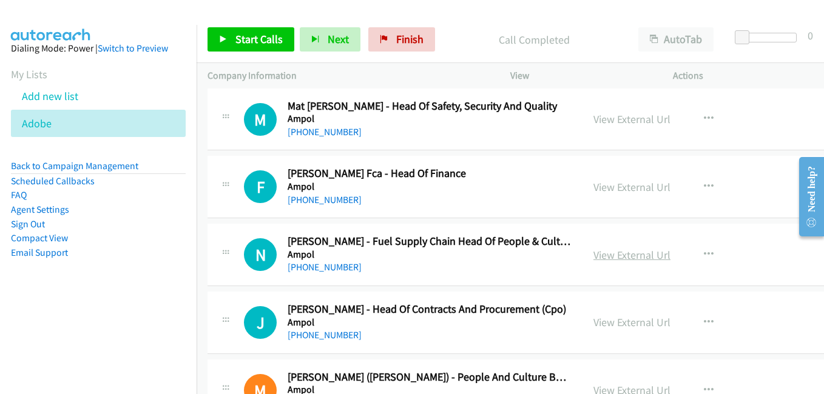
scroll to position [5033, 0]
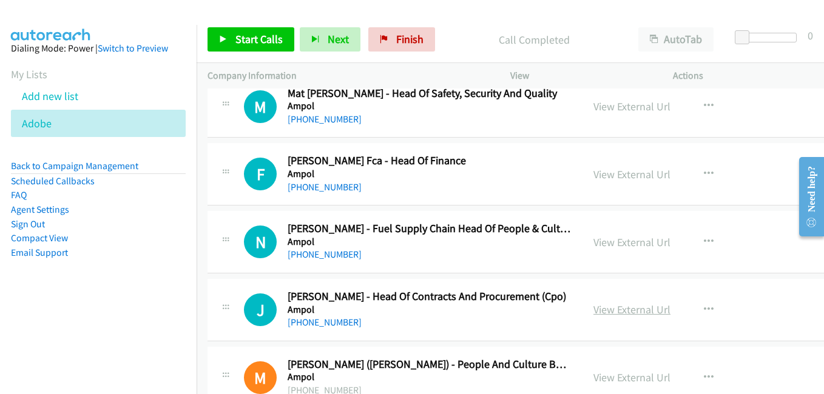
click at [634, 307] on link "View External Url" at bounding box center [631, 310] width 77 height 14
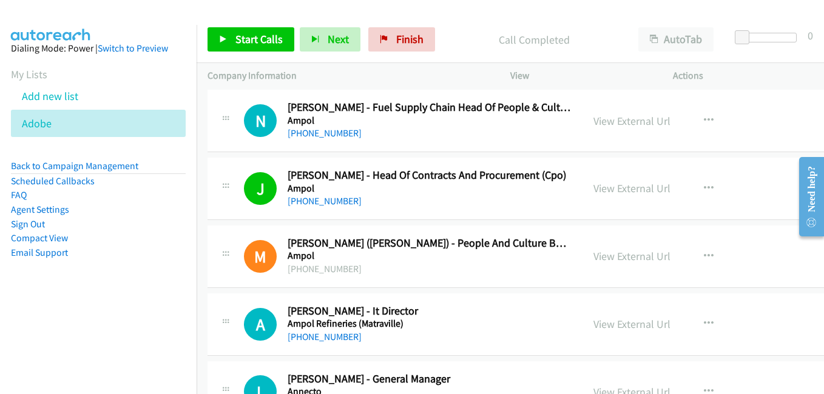
scroll to position [5215, 0]
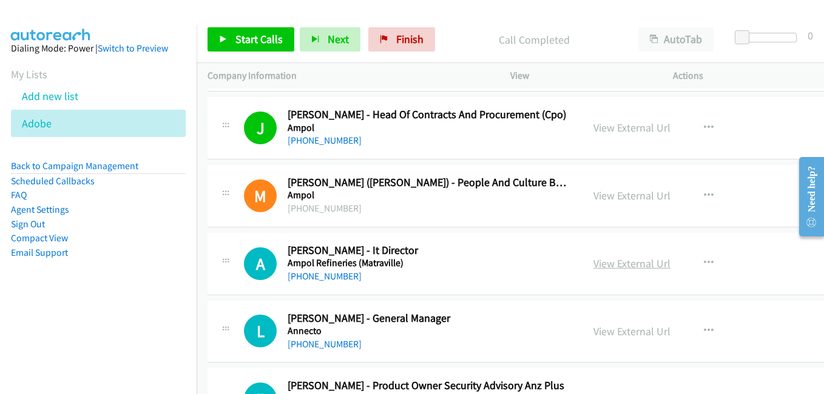
click at [597, 264] on link "View External Url" at bounding box center [631, 264] width 77 height 14
drag, startPoint x: 597, startPoint y: 334, endPoint x: 408, endPoint y: 258, distance: 204.1
click at [597, 334] on link "View External Url" at bounding box center [631, 331] width 77 height 14
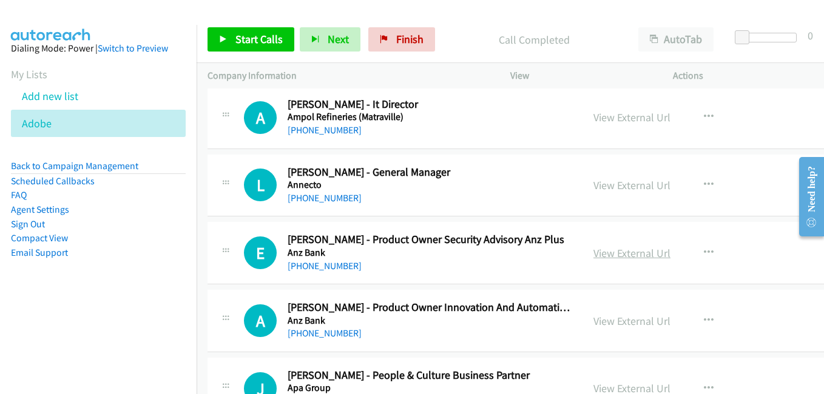
scroll to position [5397, 0]
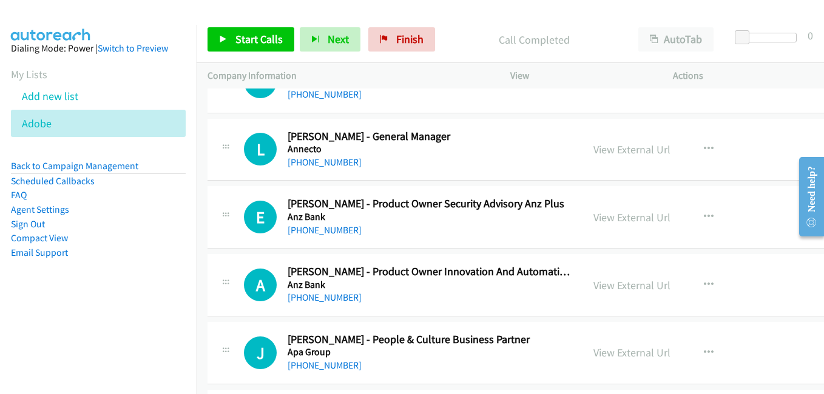
drag, startPoint x: 622, startPoint y: 216, endPoint x: 577, endPoint y: 203, distance: 46.2
click at [622, 216] on link "View External Url" at bounding box center [631, 217] width 77 height 14
drag, startPoint x: 614, startPoint y: 283, endPoint x: 592, endPoint y: 277, distance: 22.8
click at [614, 283] on link "View External Url" at bounding box center [631, 285] width 77 height 14
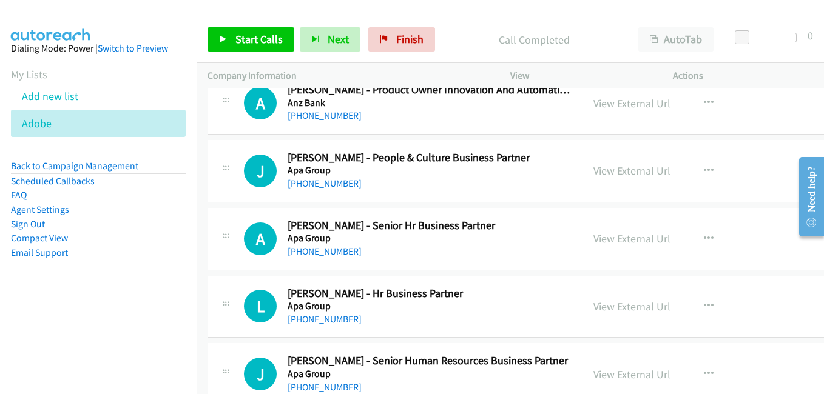
scroll to position [5640, 0]
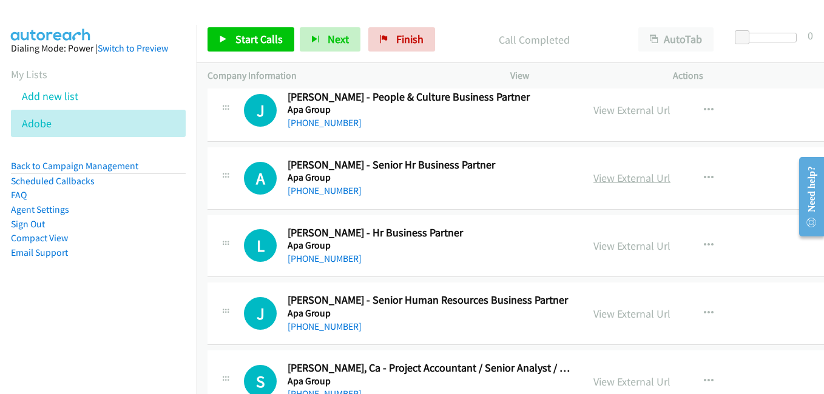
drag, startPoint x: 623, startPoint y: 181, endPoint x: 628, endPoint y: 177, distance: 6.4
click at [623, 181] on link "View External Url" at bounding box center [631, 178] width 77 height 14
click at [602, 240] on link "View External Url" at bounding box center [631, 246] width 77 height 14
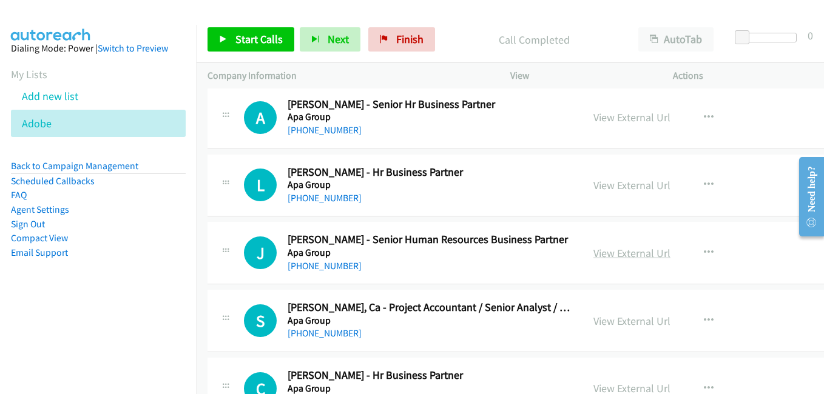
click at [614, 249] on link "View External Url" at bounding box center [631, 253] width 77 height 14
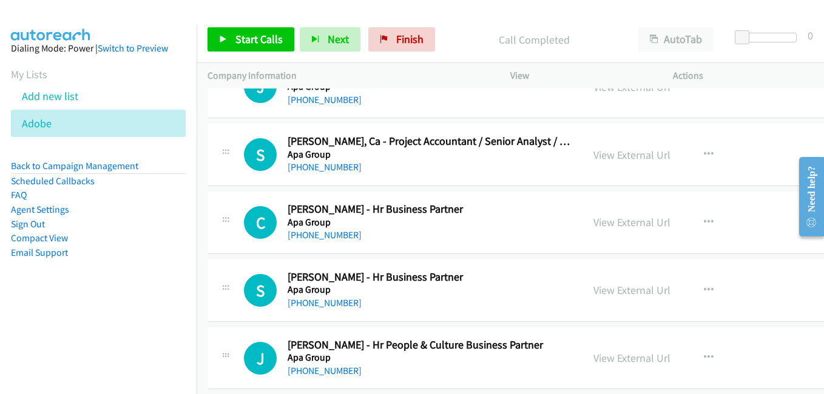
scroll to position [5882, 0]
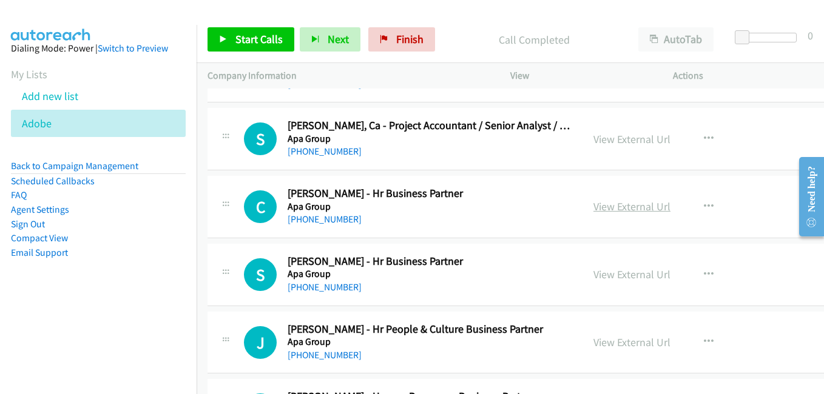
click at [599, 209] on link "View External Url" at bounding box center [631, 207] width 77 height 14
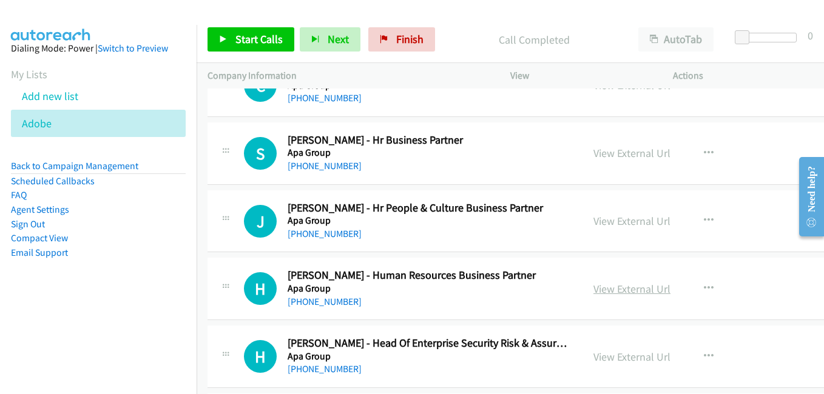
scroll to position [6064, 0]
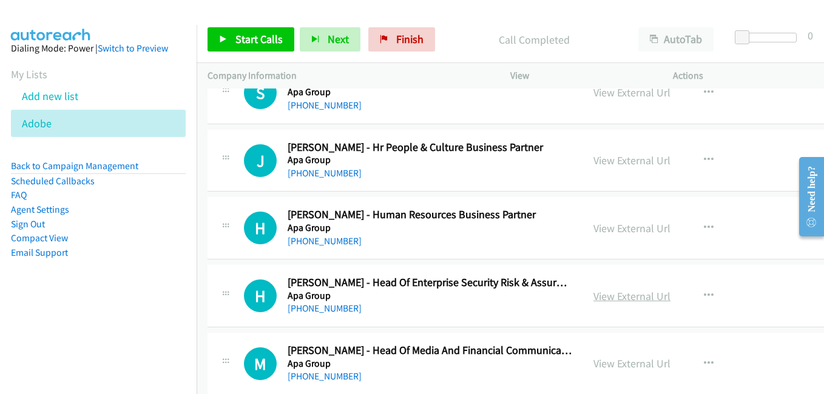
click at [610, 301] on link "View External Url" at bounding box center [631, 296] width 77 height 14
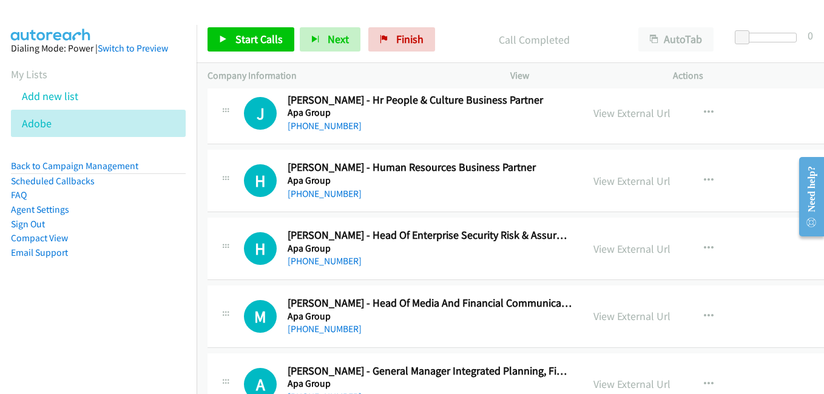
scroll to position [6125, 0]
